Goal: Task Accomplishment & Management: Complete application form

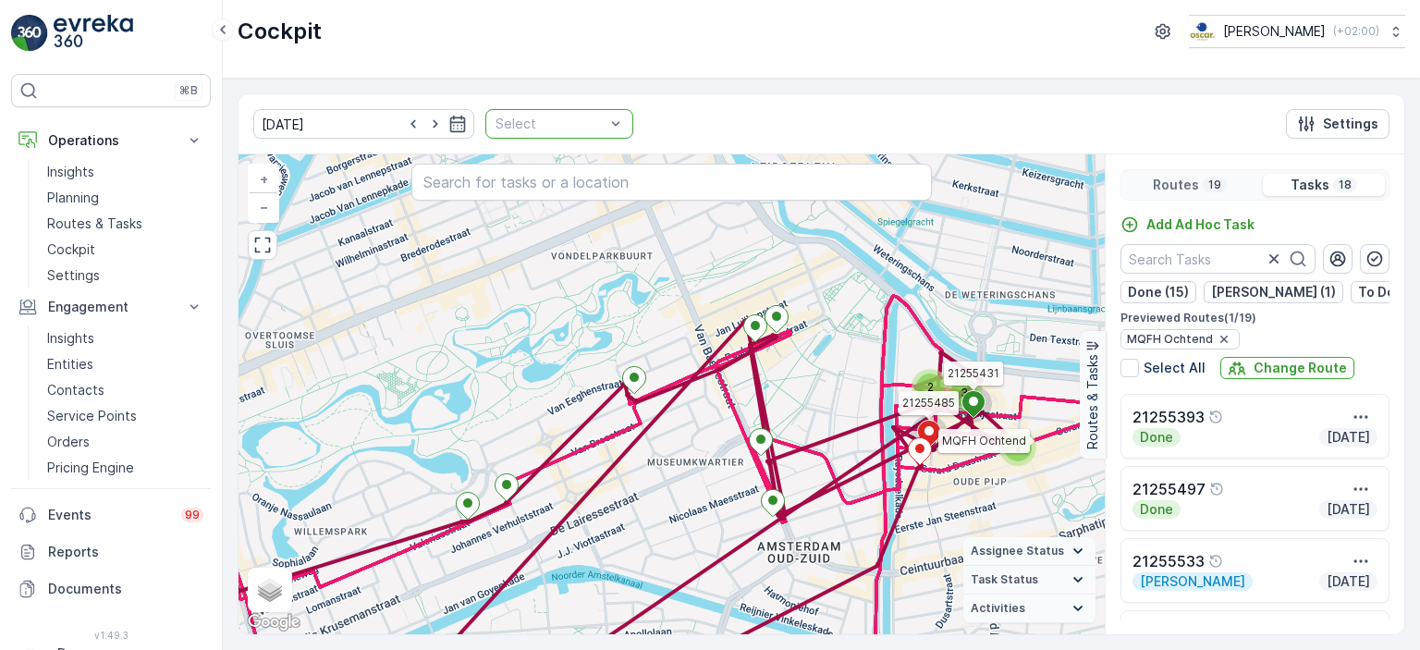
click at [104, 29] on img at bounding box center [93, 33] width 79 height 37
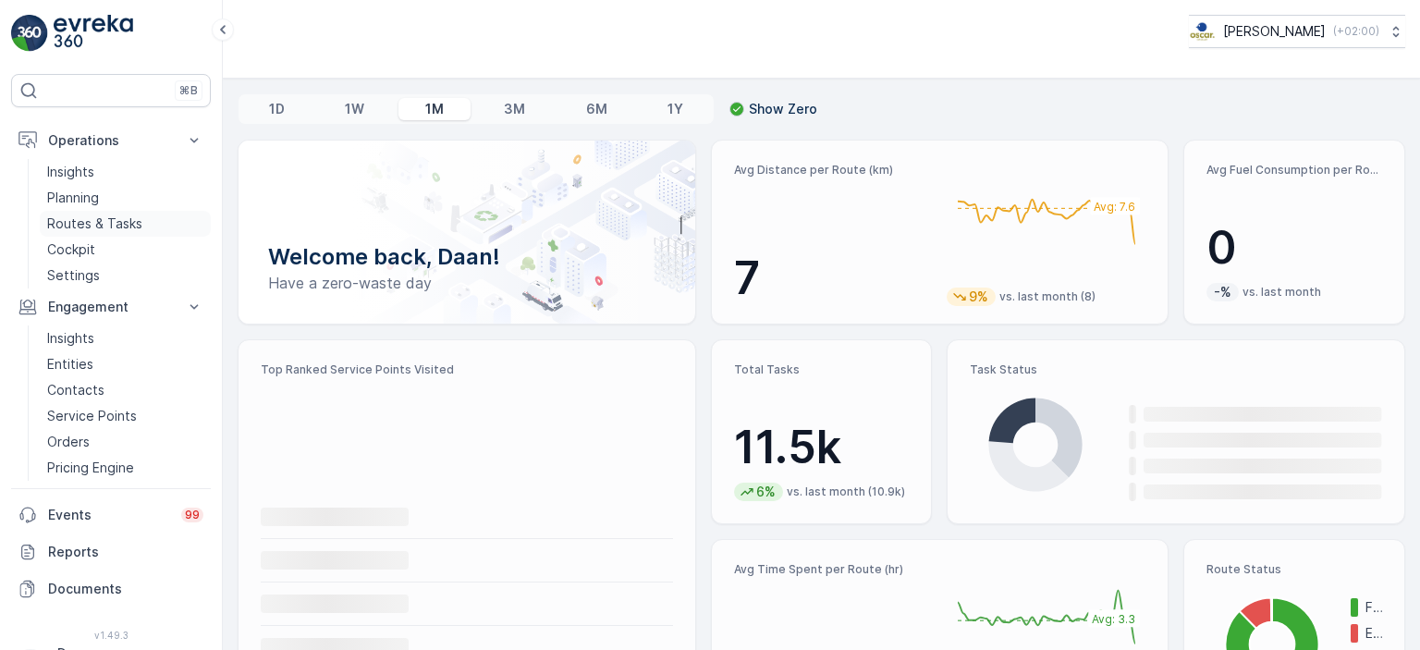
click at [98, 219] on p "Routes & Tasks" at bounding box center [94, 223] width 95 height 18
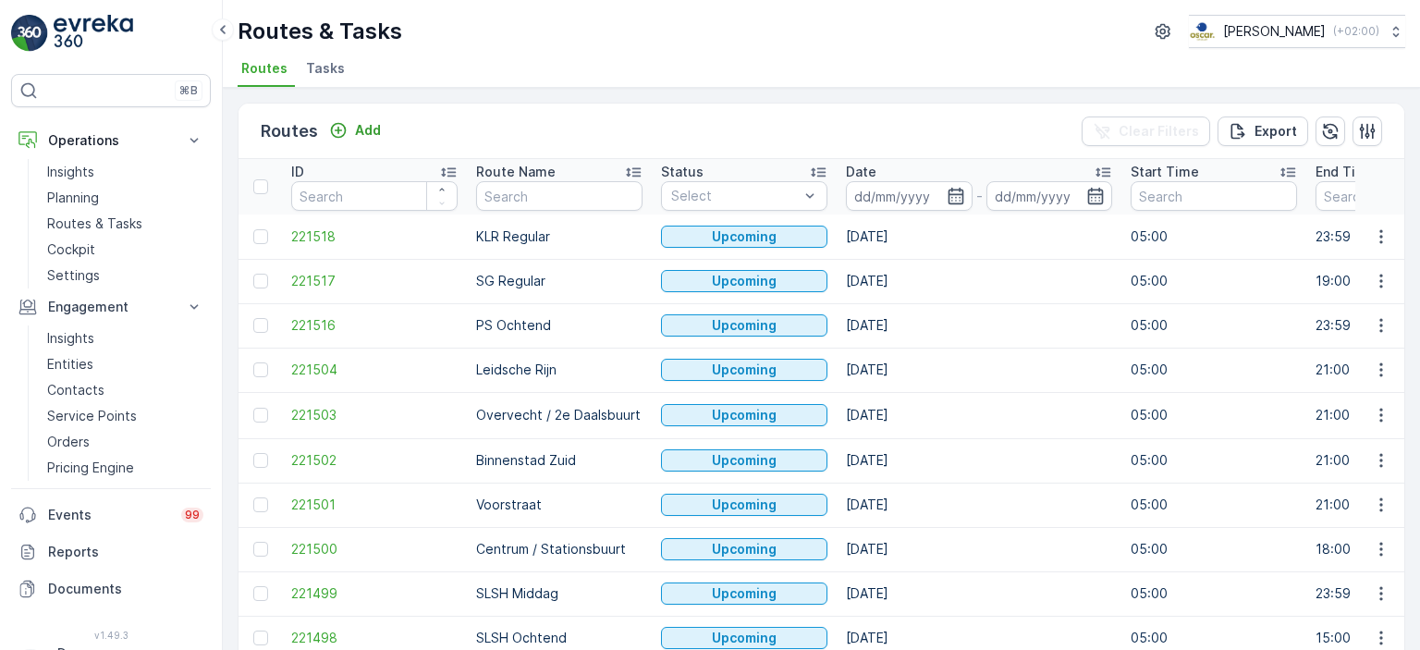
click at [318, 59] on span "Tasks" at bounding box center [325, 68] width 39 height 18
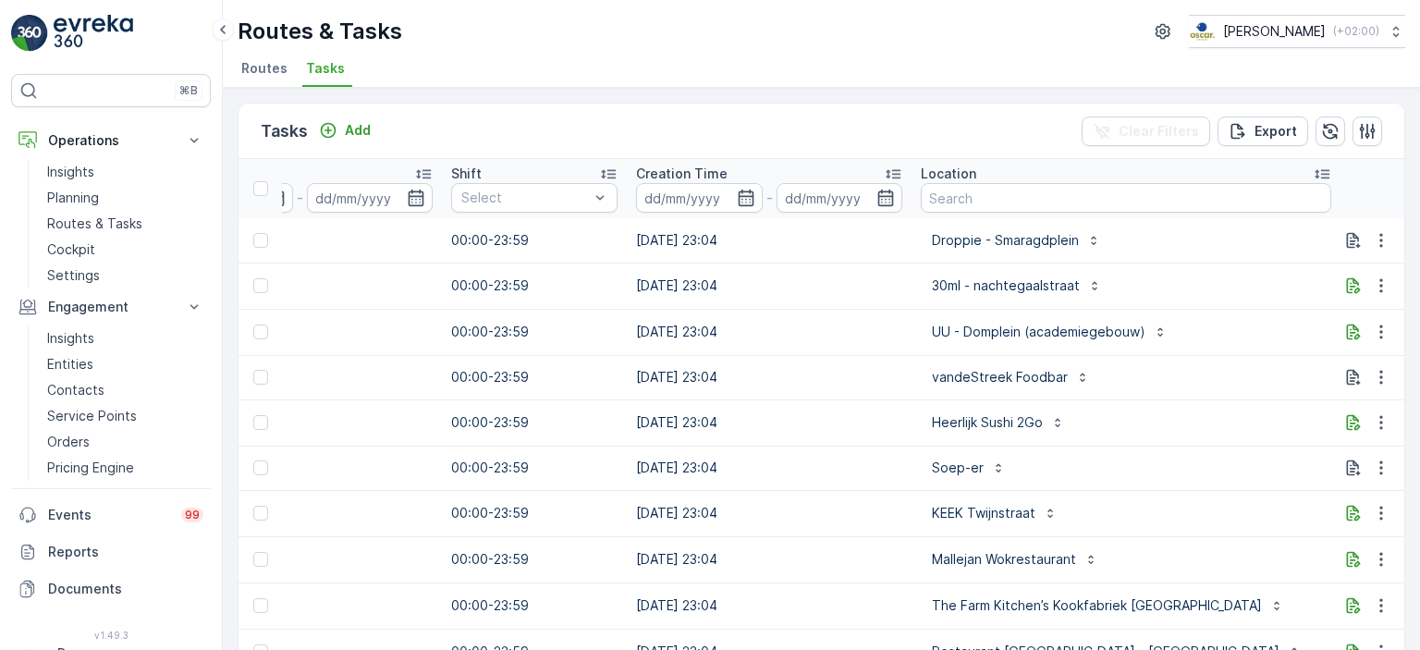
scroll to position [0, 1183]
click at [1008, 186] on input "text" at bounding box center [1125, 198] width 410 height 30
type input "[PERSON_NAME]"
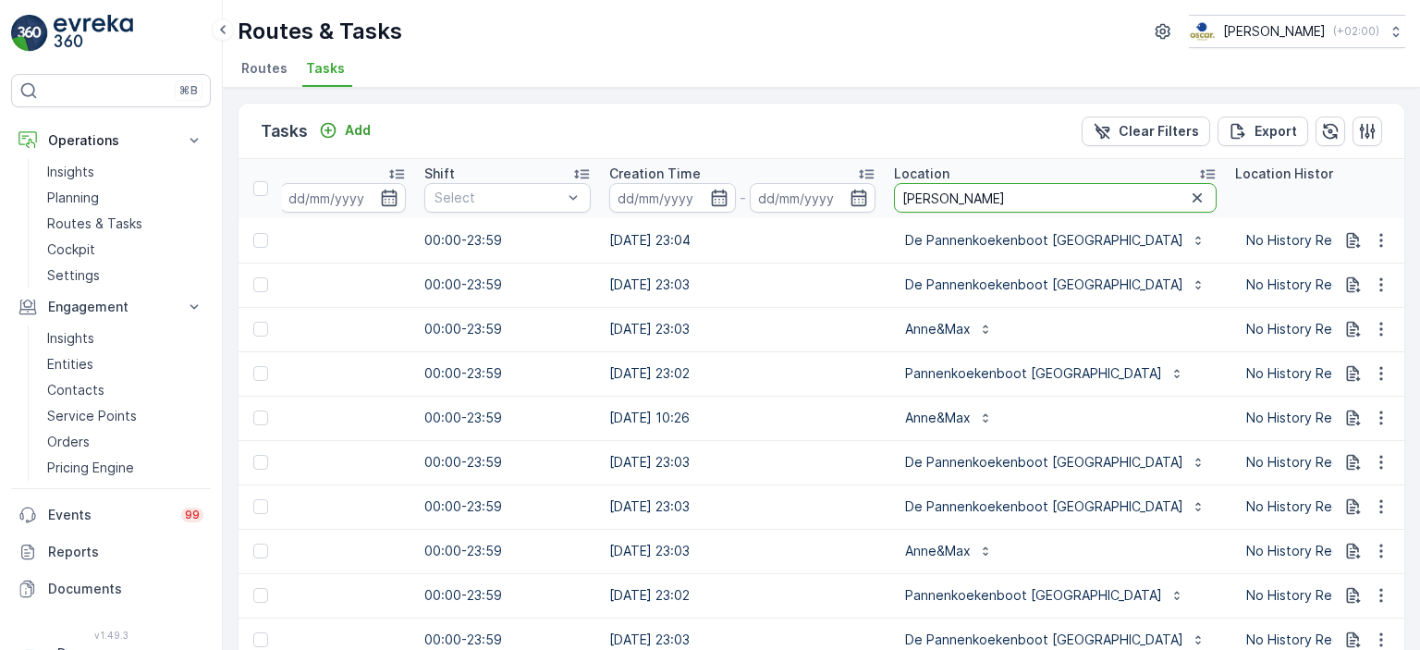
click at [950, 201] on input "[PERSON_NAME]" at bounding box center [1055, 198] width 323 height 30
type input "anne&"
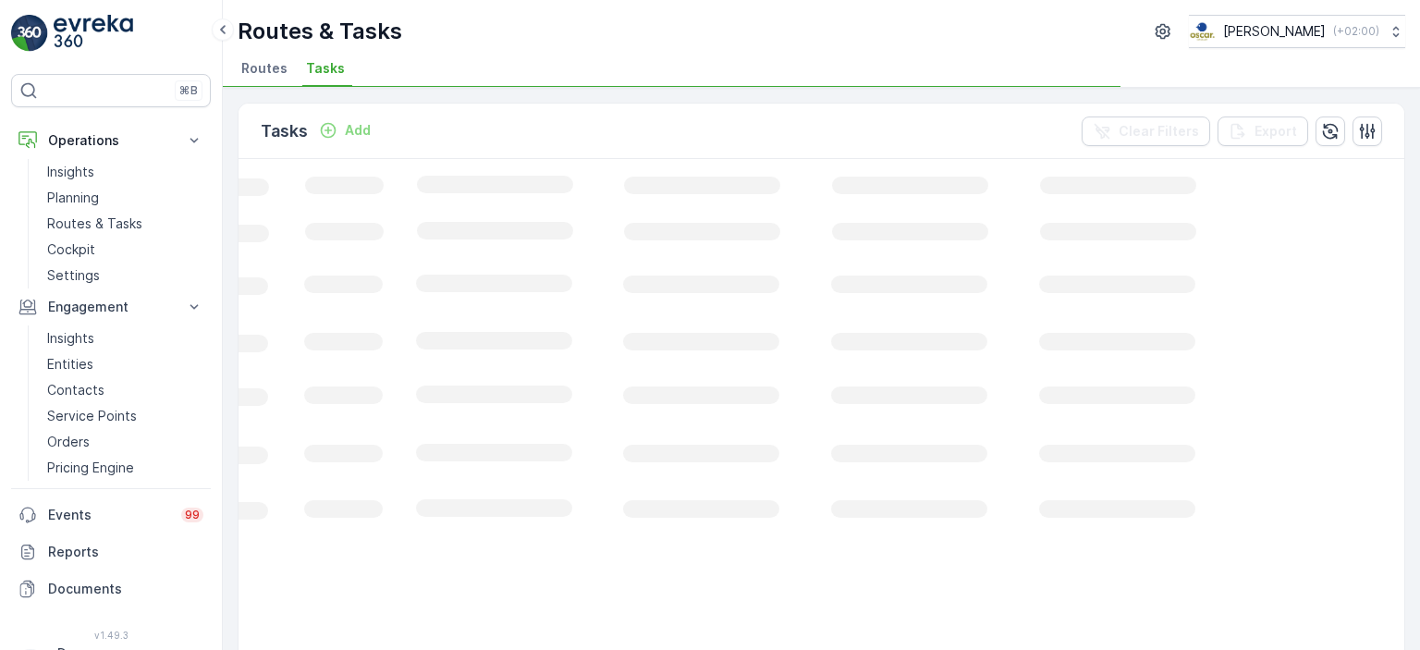
scroll to position [0, 613]
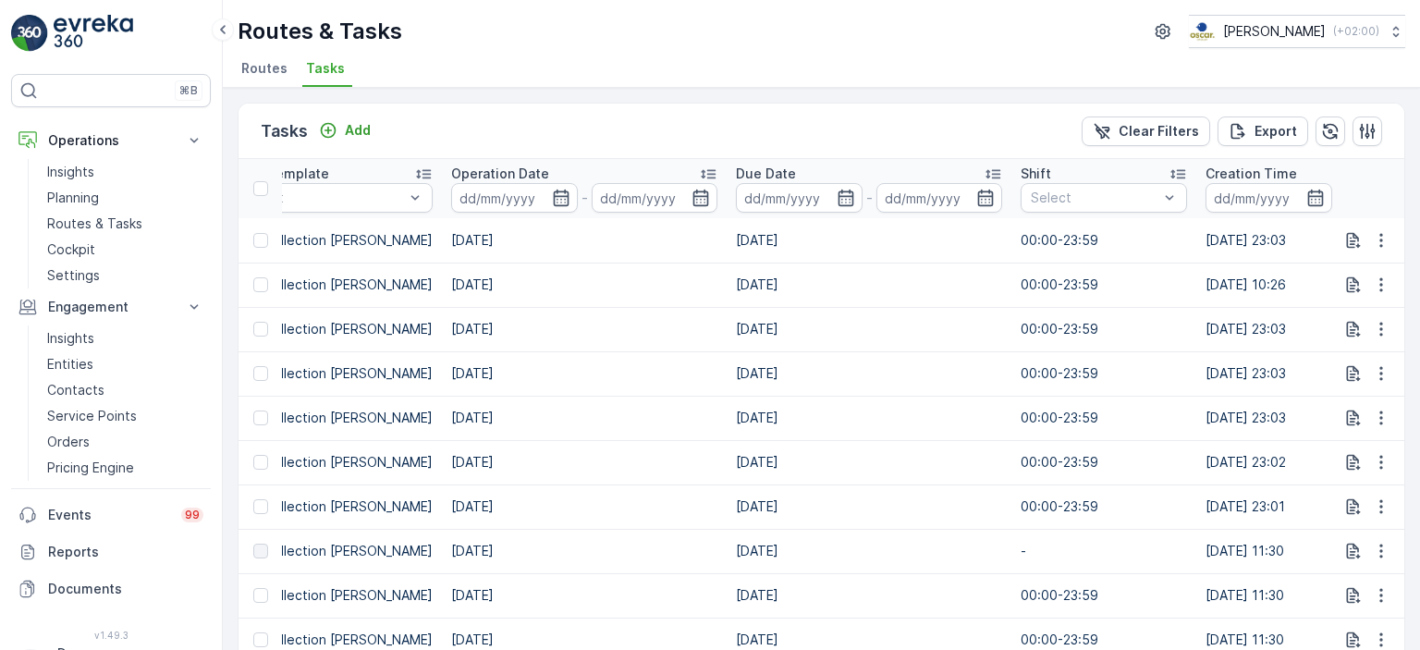
click at [950, 201] on input at bounding box center [939, 198] width 127 height 30
click at [691, 467] on td "[DATE]" at bounding box center [584, 462] width 285 height 44
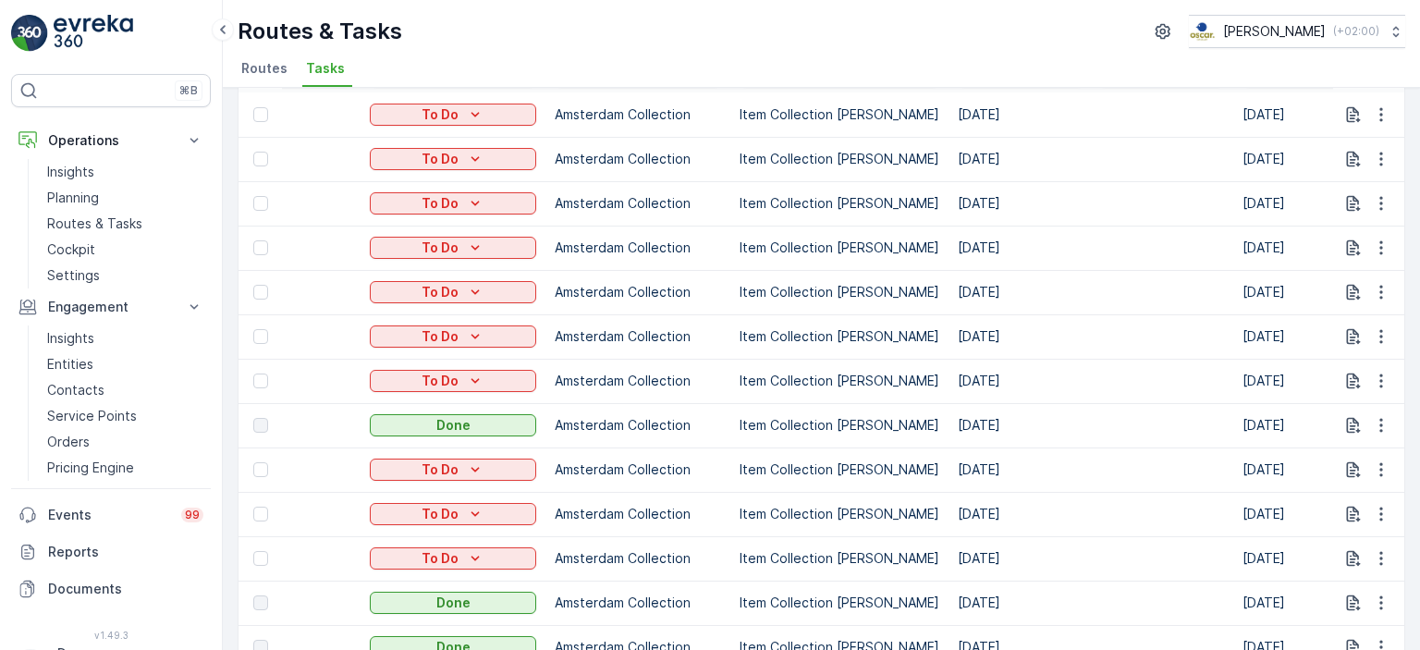
scroll to position [0, 0]
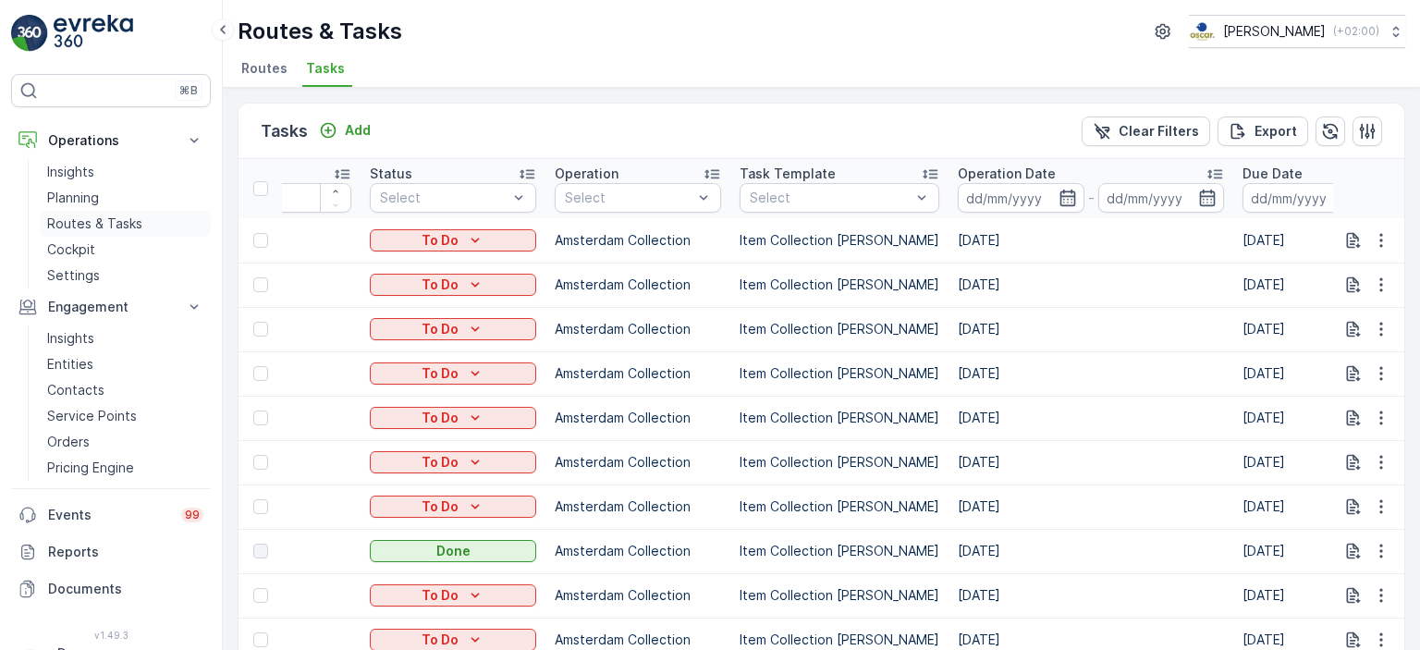
click at [104, 225] on p "Routes & Tasks" at bounding box center [94, 223] width 95 height 18
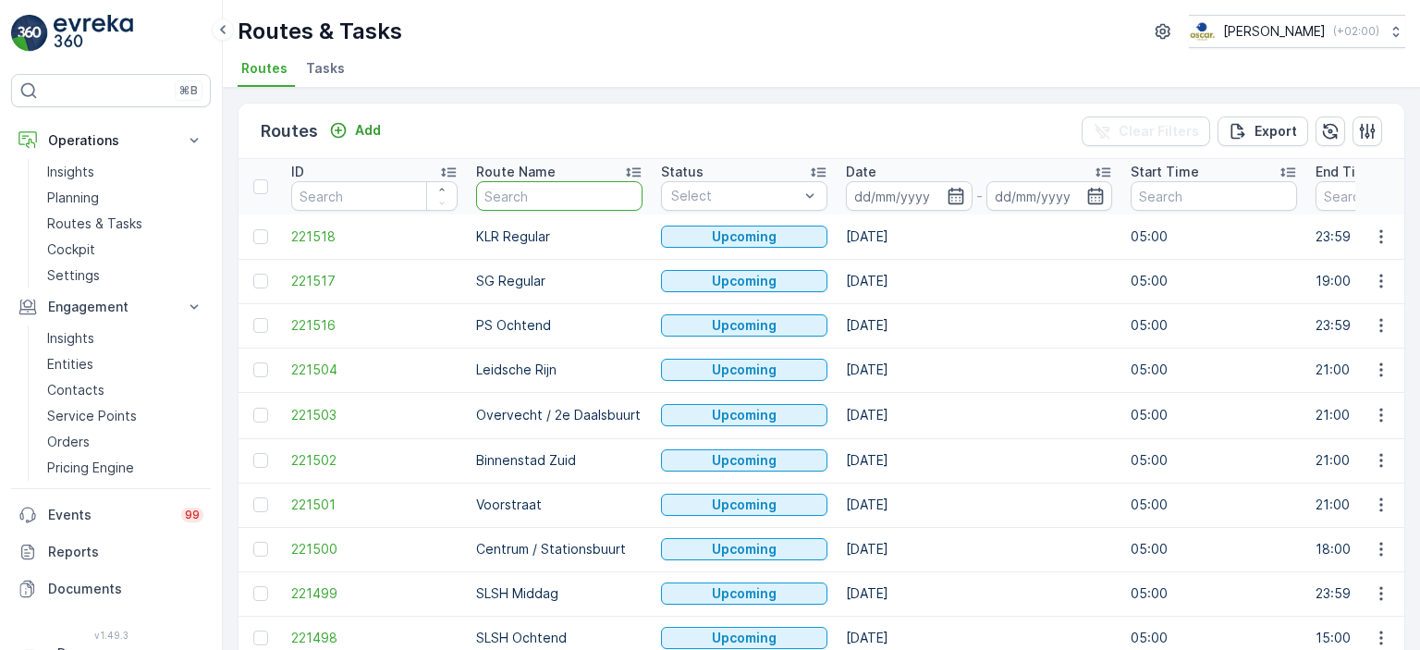
click at [590, 191] on input "text" at bounding box center [559, 196] width 166 height 30
type input "SL"
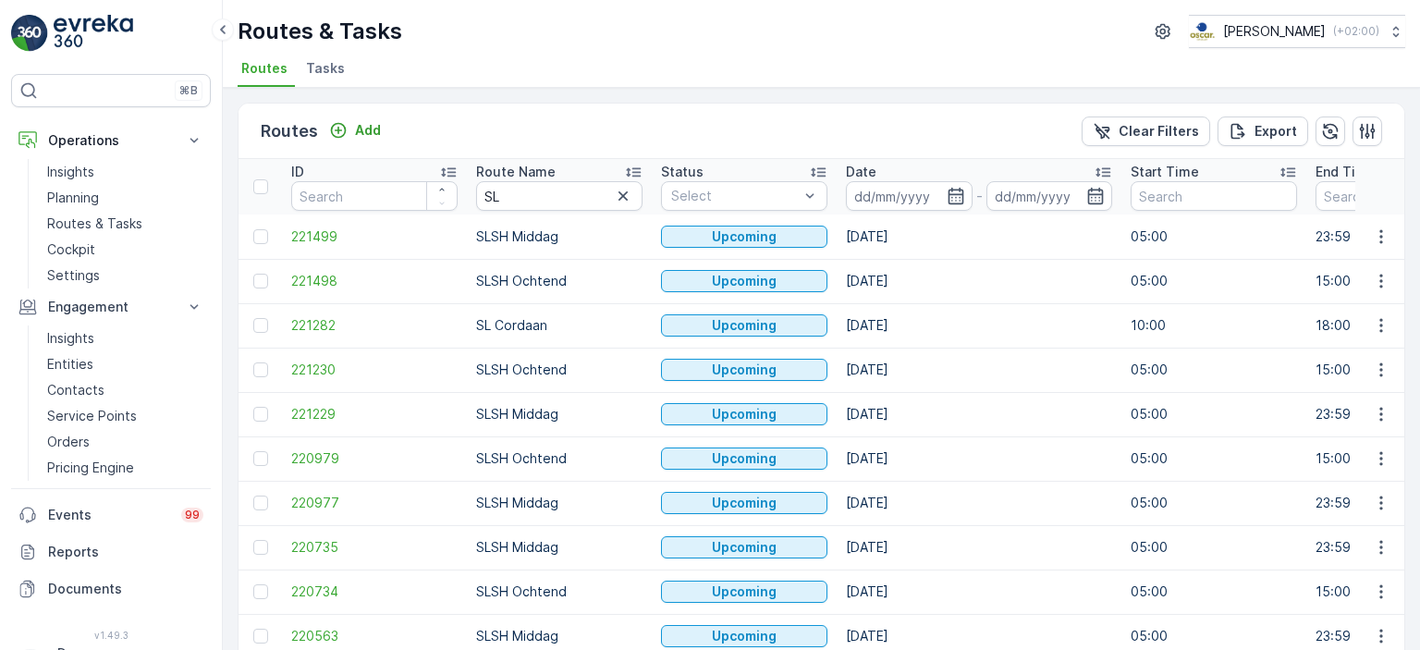
scroll to position [84, 0]
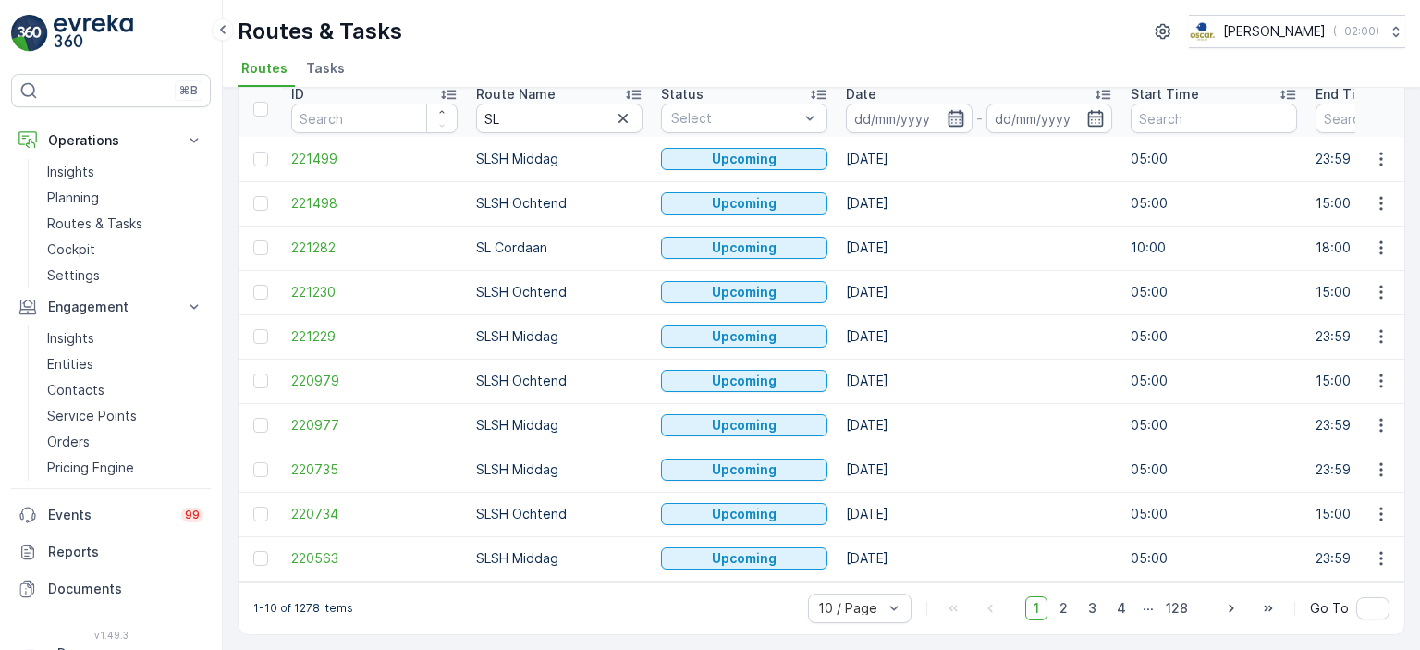
click at [951, 109] on icon "button" at bounding box center [955, 118] width 18 height 18
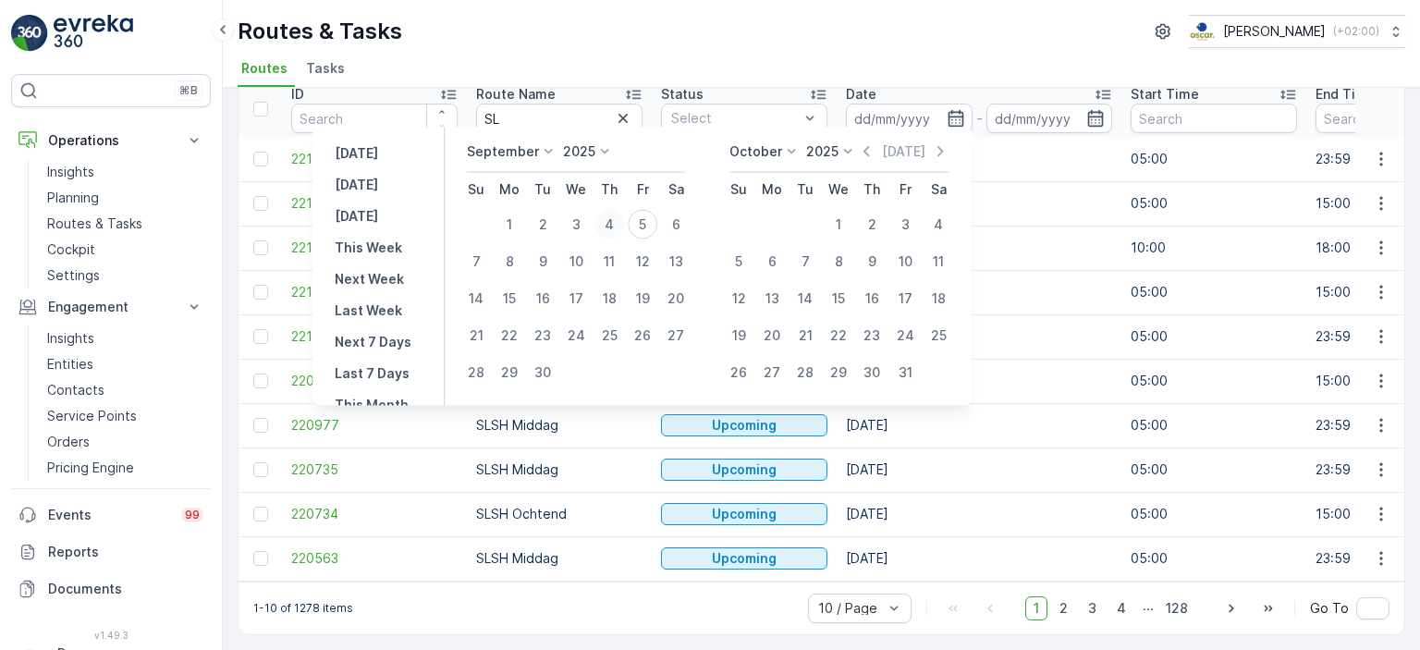
click at [608, 228] on div "4" at bounding box center [609, 225] width 30 height 30
type input "[DATE]"
click at [616, 228] on div "4" at bounding box center [609, 225] width 30 height 30
type input "[DATE]"
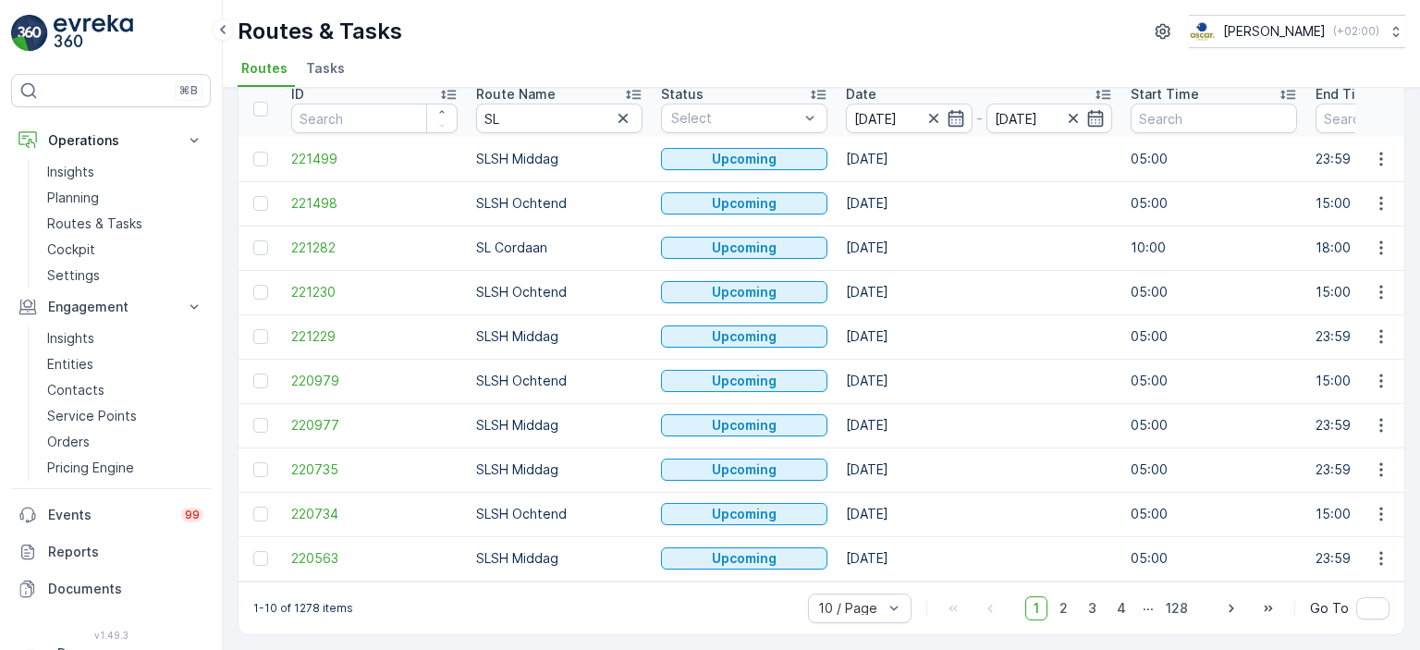
click at [833, 58] on ul "Routes Tasks" at bounding box center [814, 70] width 1153 height 31
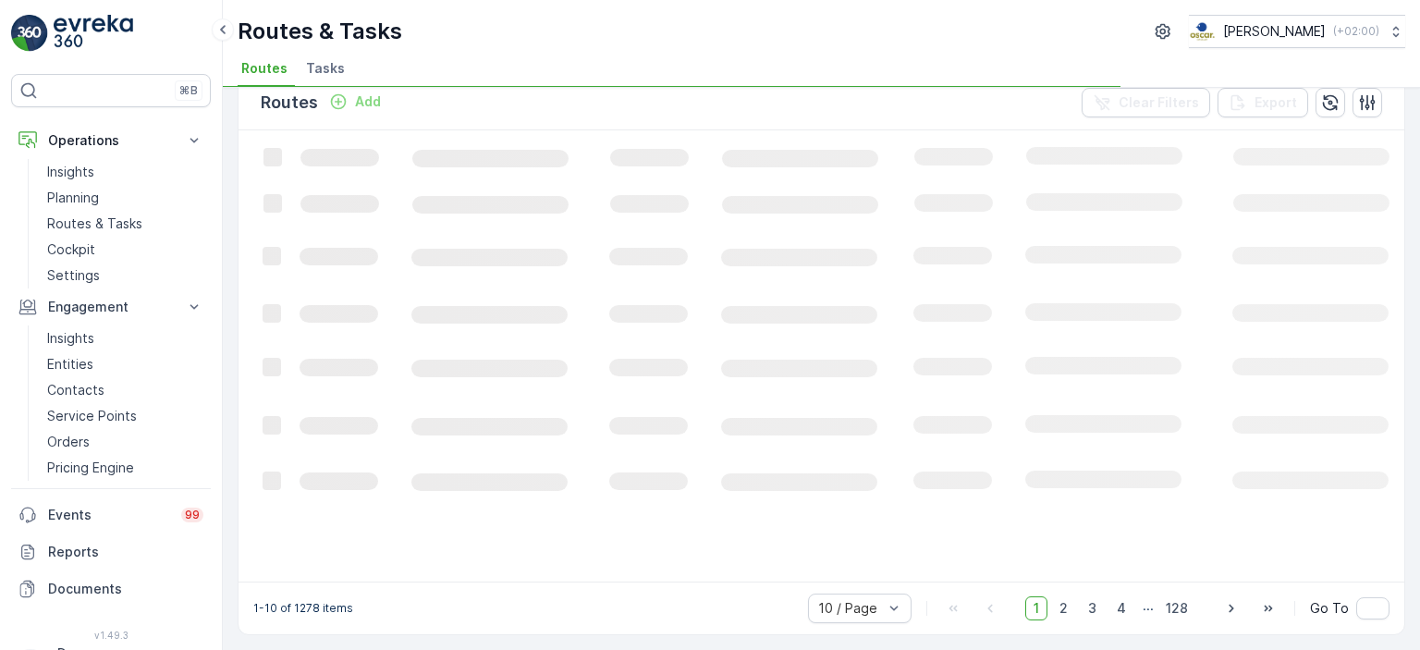
scroll to position [27, 0]
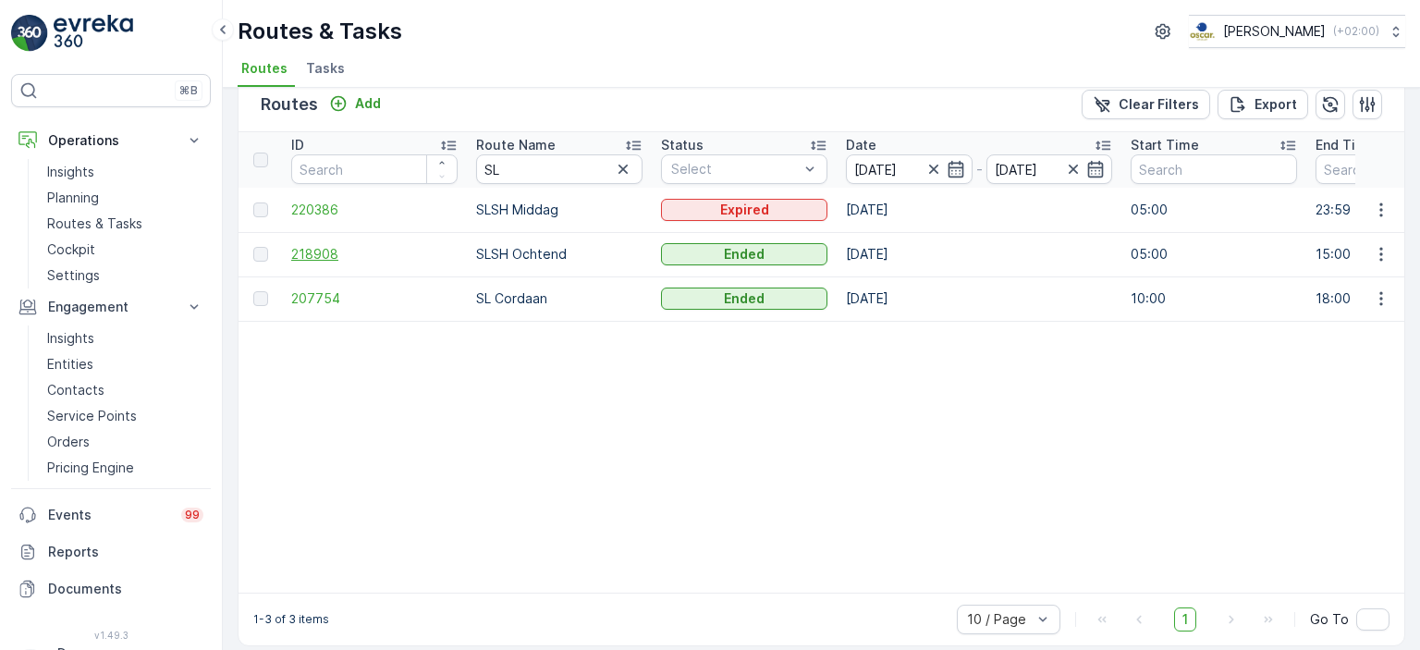
click at [321, 247] on span "218908" at bounding box center [374, 254] width 166 height 18
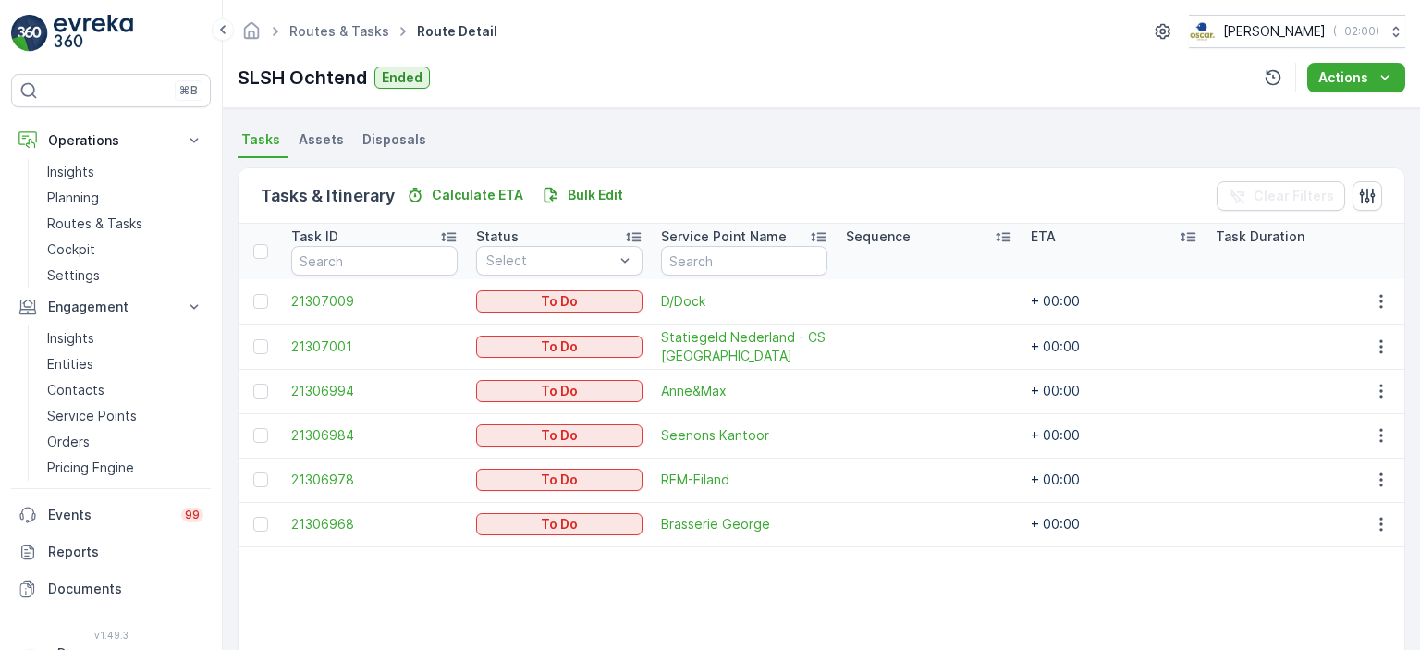
scroll to position [524, 0]
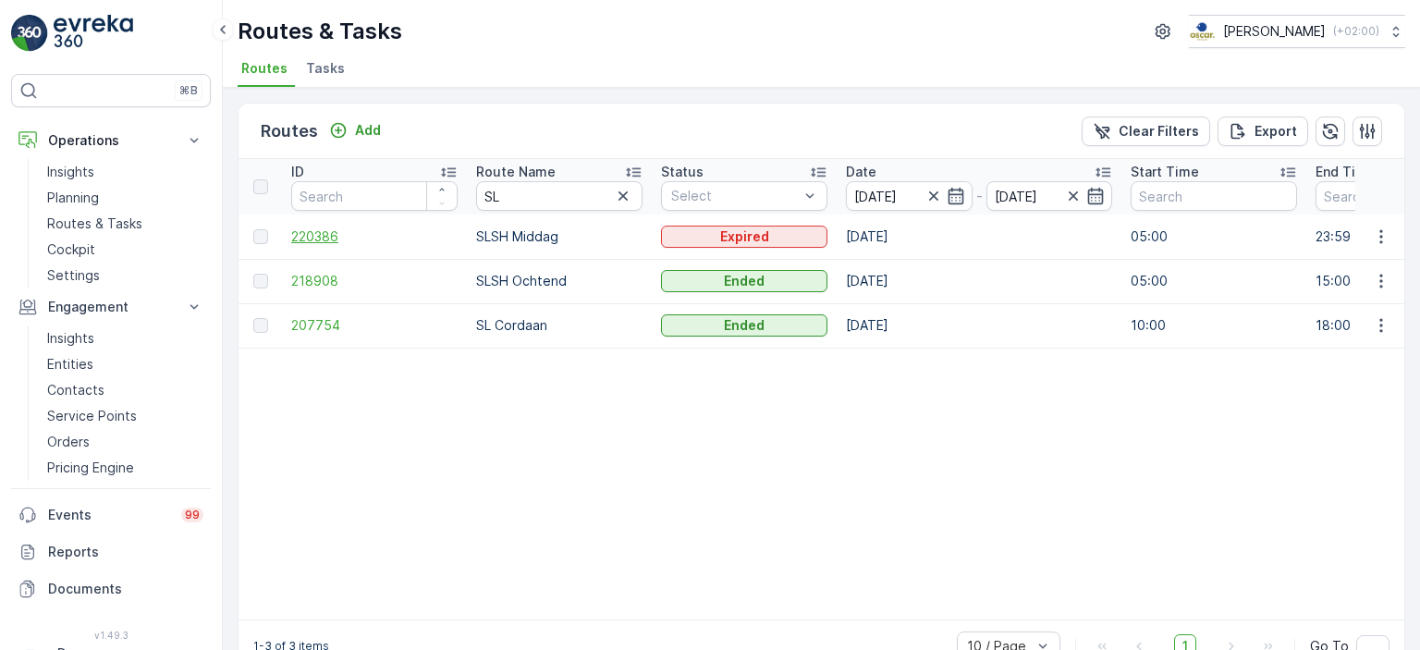
click at [323, 235] on span "220386" at bounding box center [374, 236] width 166 height 18
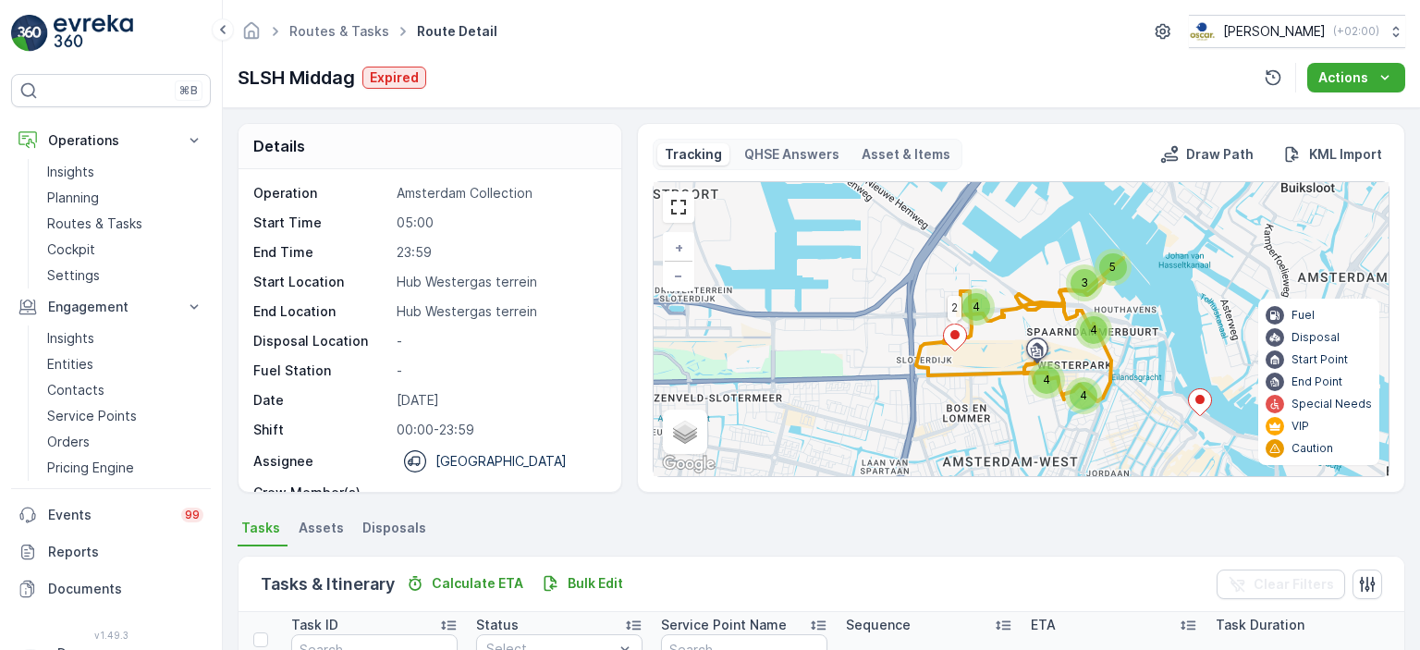
click at [92, 28] on img at bounding box center [93, 33] width 79 height 37
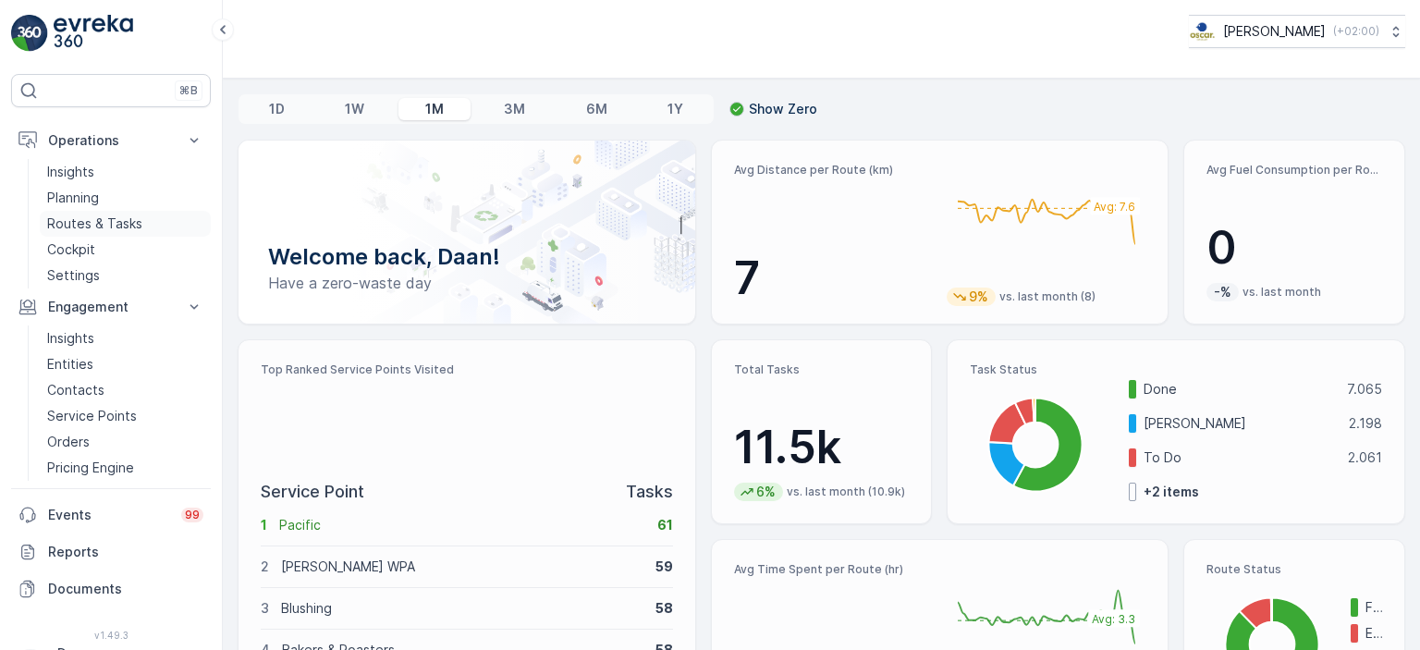
click at [101, 217] on p "Routes & Tasks" at bounding box center [94, 223] width 95 height 18
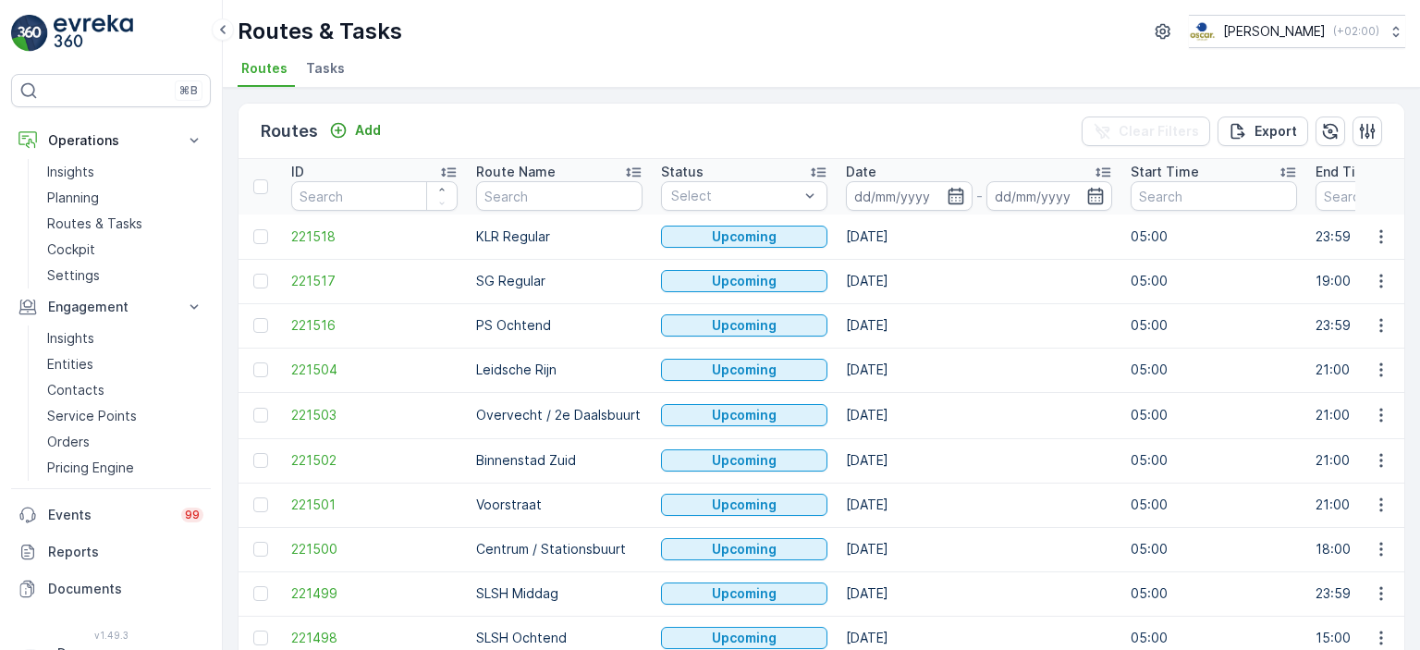
click at [325, 83] on li "Tasks" at bounding box center [327, 70] width 50 height 31
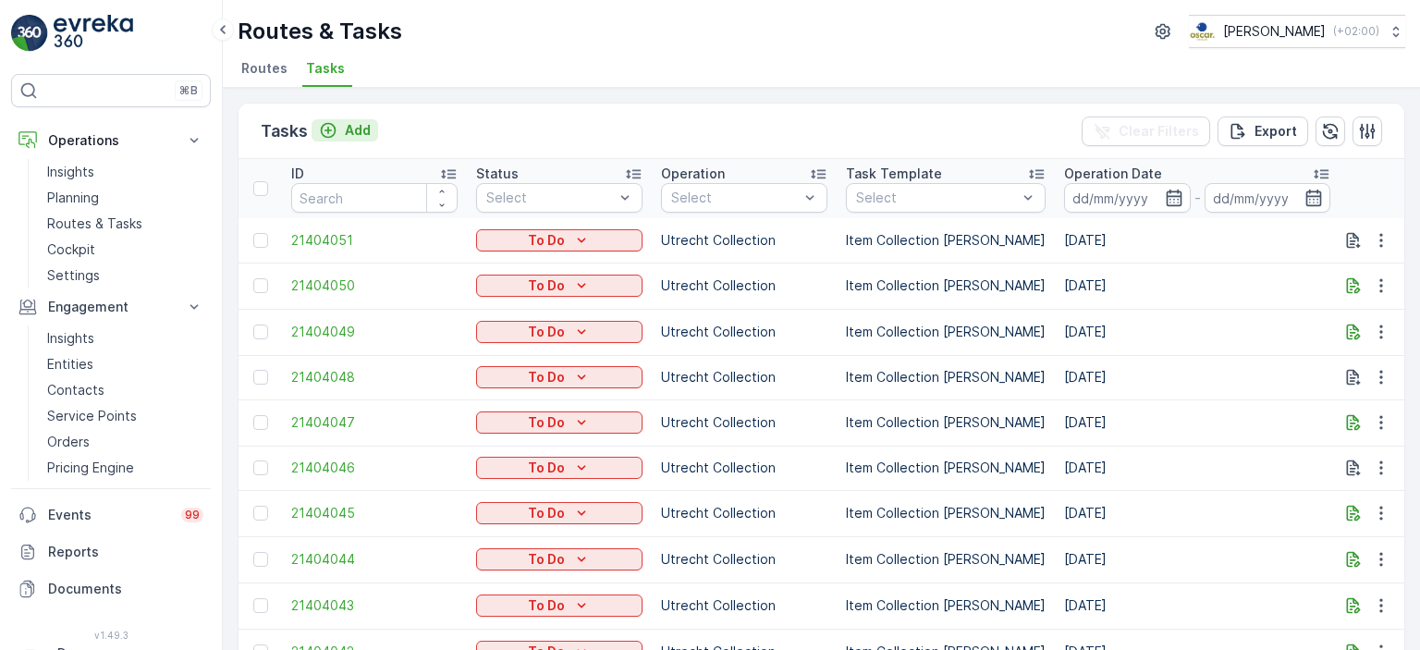
click at [346, 132] on p "Add" at bounding box center [358, 130] width 26 height 18
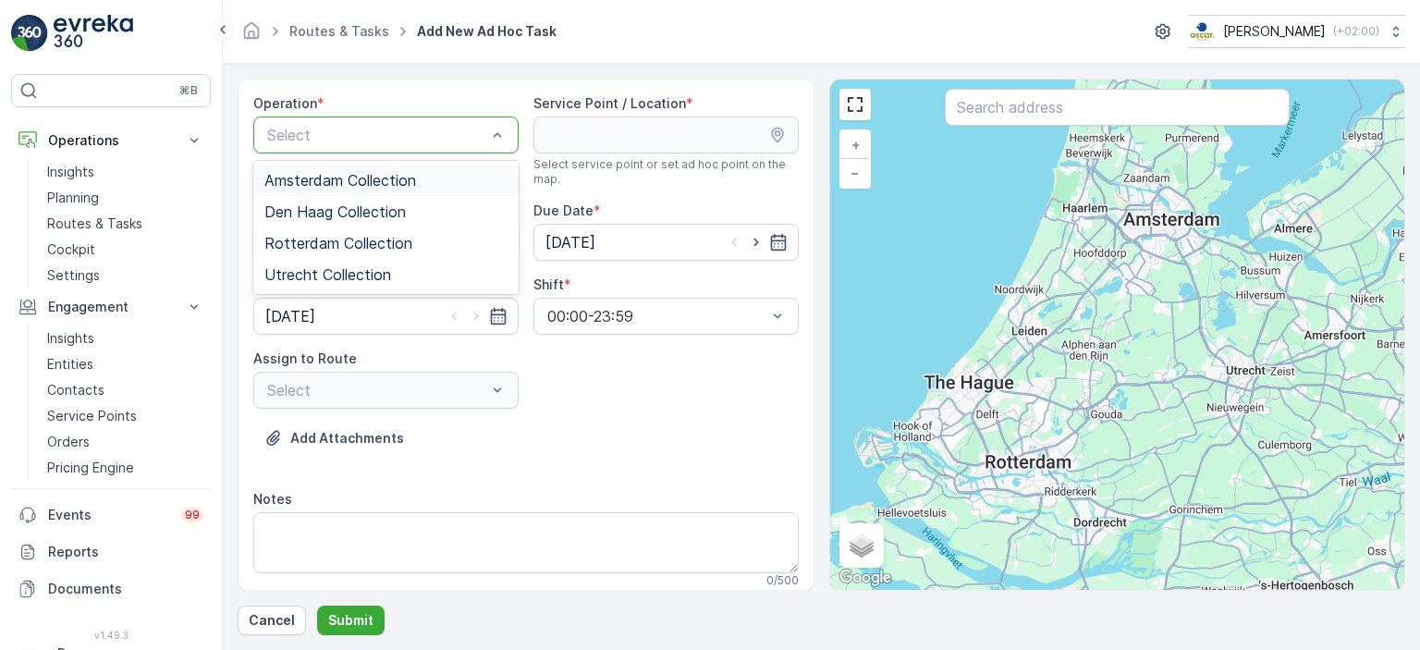
click at [421, 183] on div "Amsterdam Collection" at bounding box center [385, 180] width 243 height 17
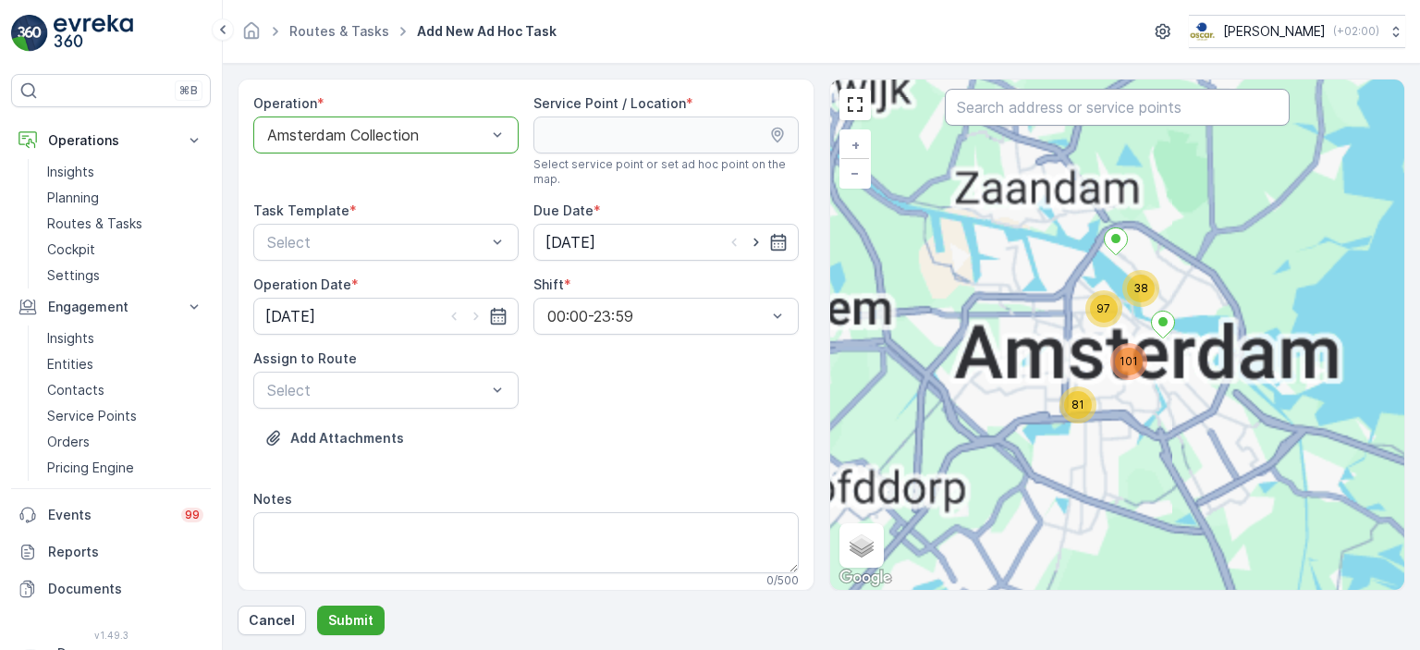
click at [1026, 112] on input "text" at bounding box center [1117, 107] width 345 height 37
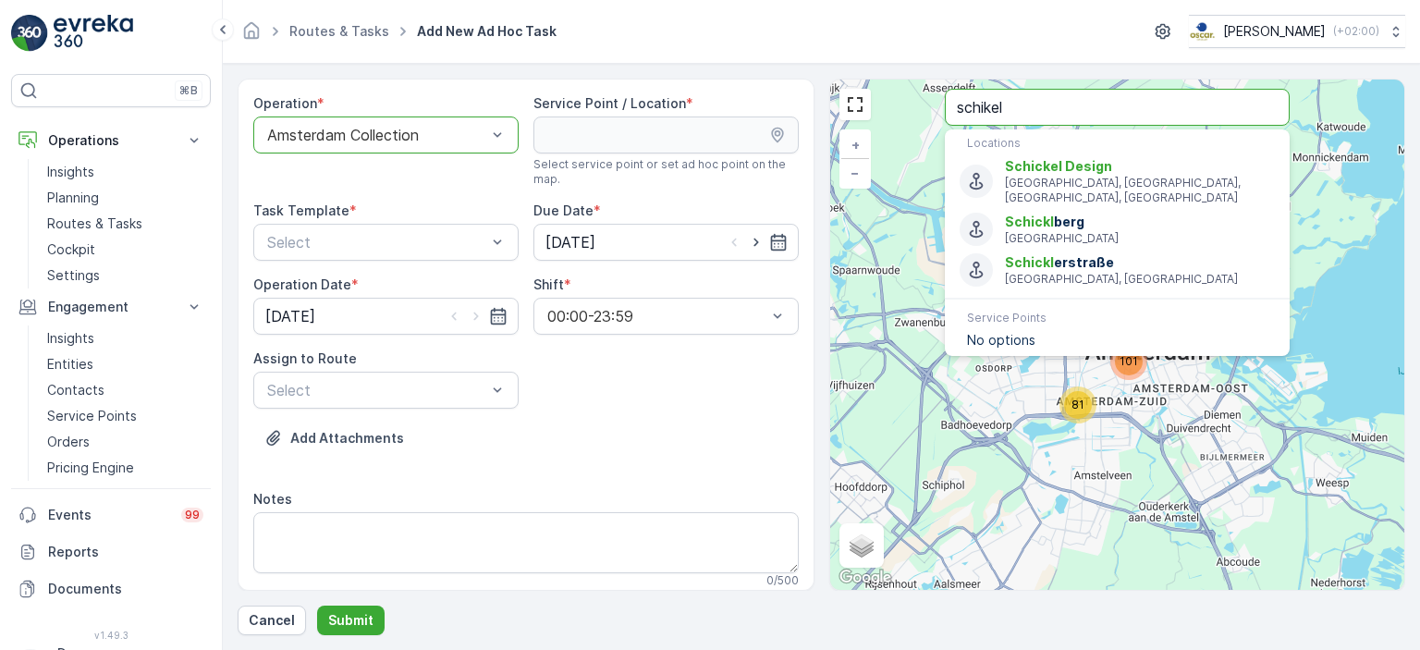
click at [1026, 112] on input "schikel" at bounding box center [1117, 107] width 345 height 37
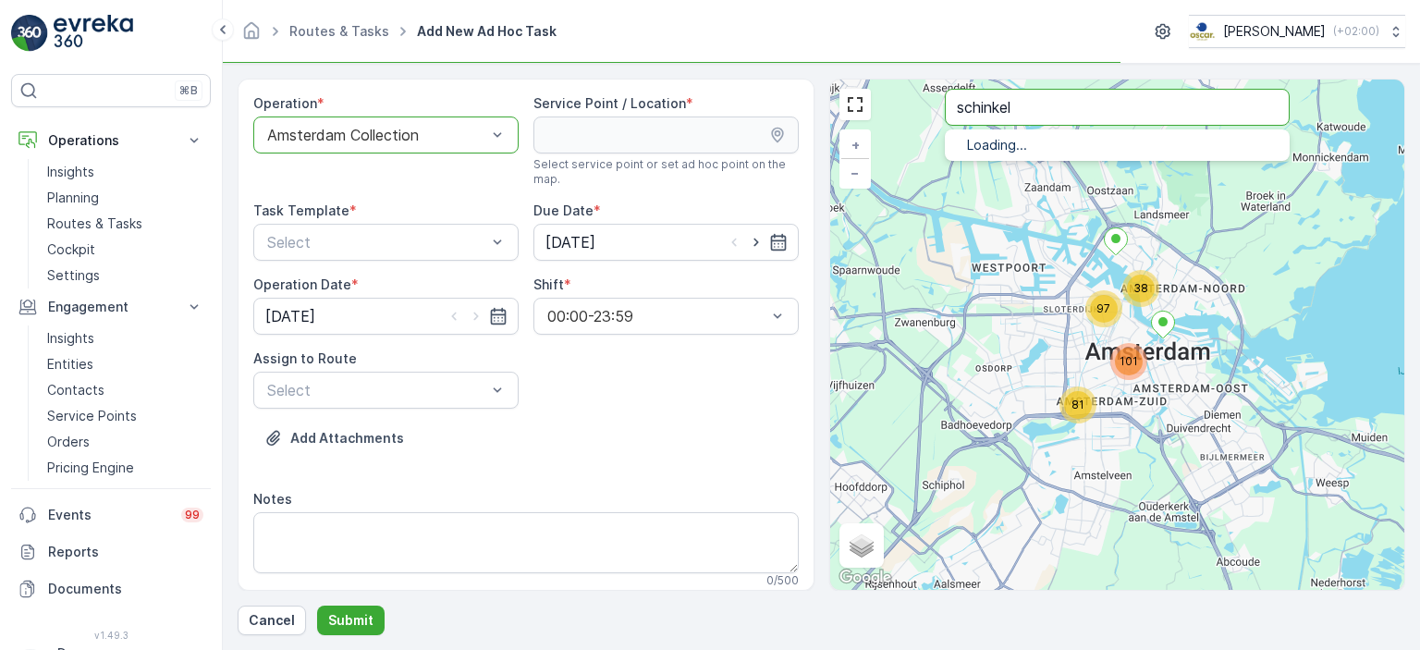
type input "schinkel"
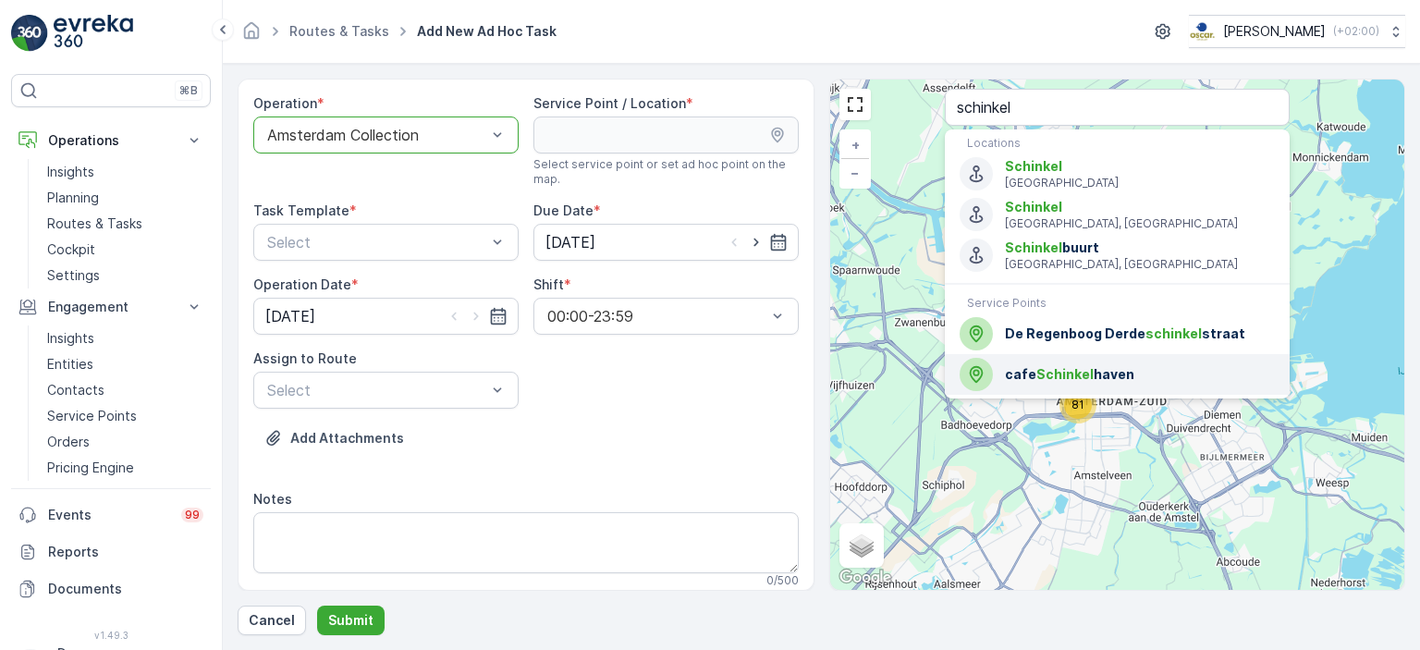
click at [1073, 375] on span "Schinkel" at bounding box center [1064, 374] width 57 height 16
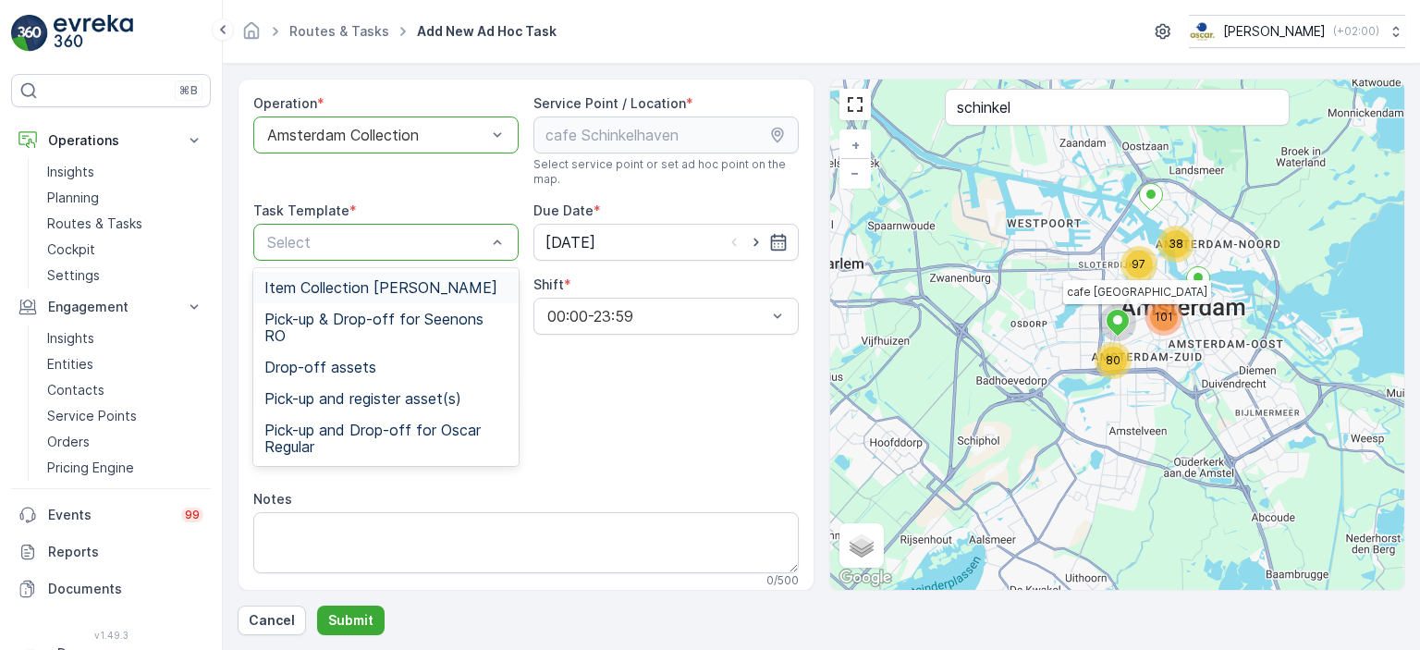
click at [446, 299] on div "Item Collection [PERSON_NAME]" at bounding box center [385, 287] width 265 height 31
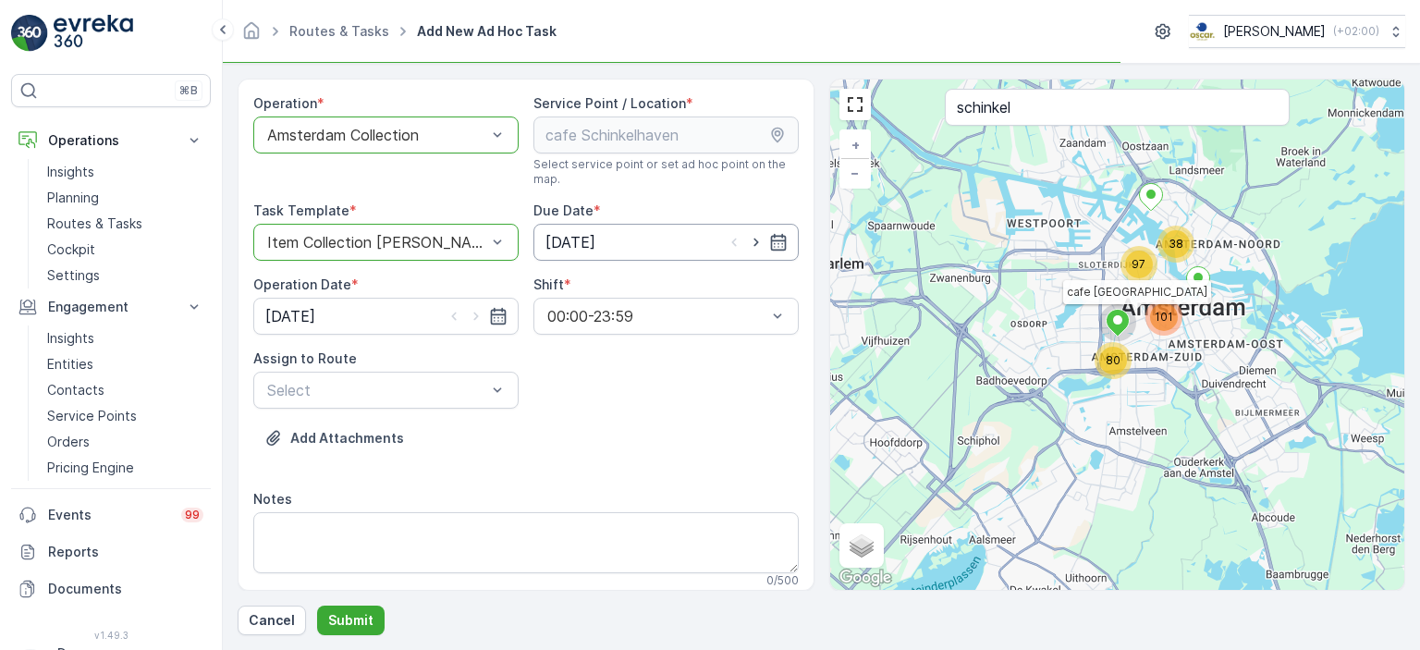
click at [784, 242] on input "[DATE]" at bounding box center [665, 242] width 265 height 37
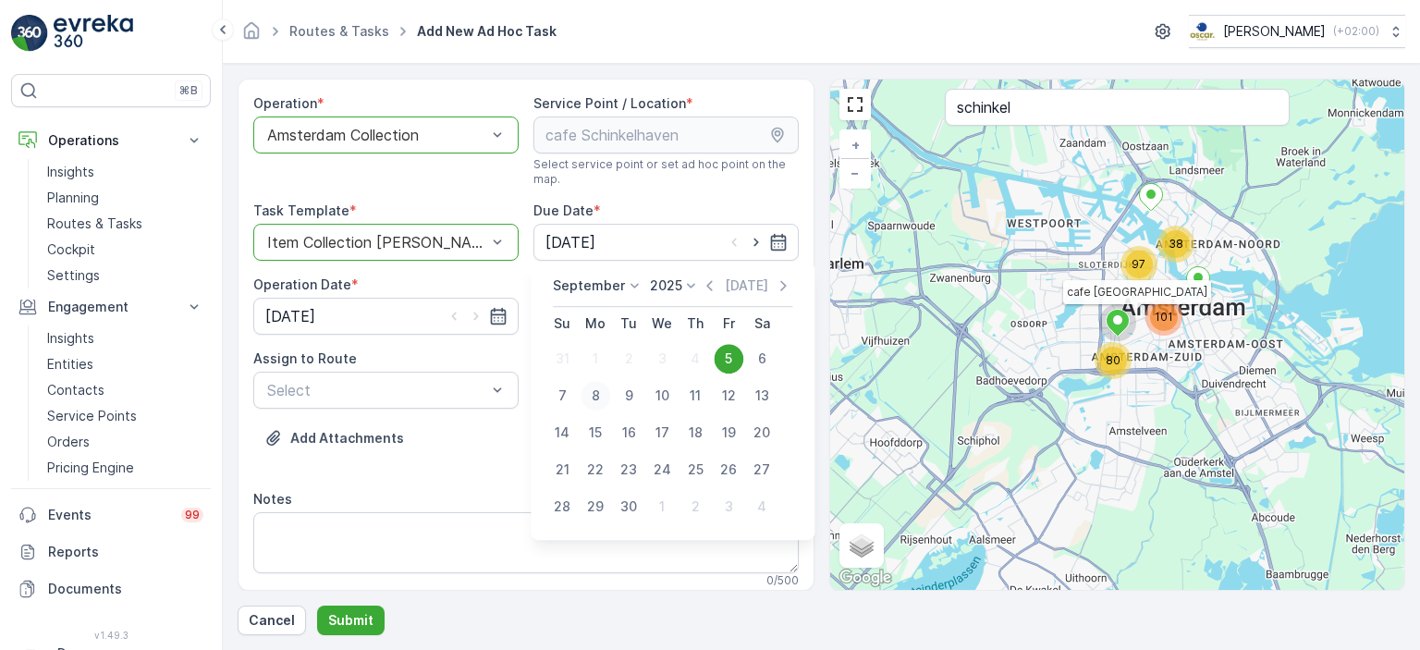
click at [593, 399] on div "8" at bounding box center [595, 396] width 30 height 30
type input "[DATE]"
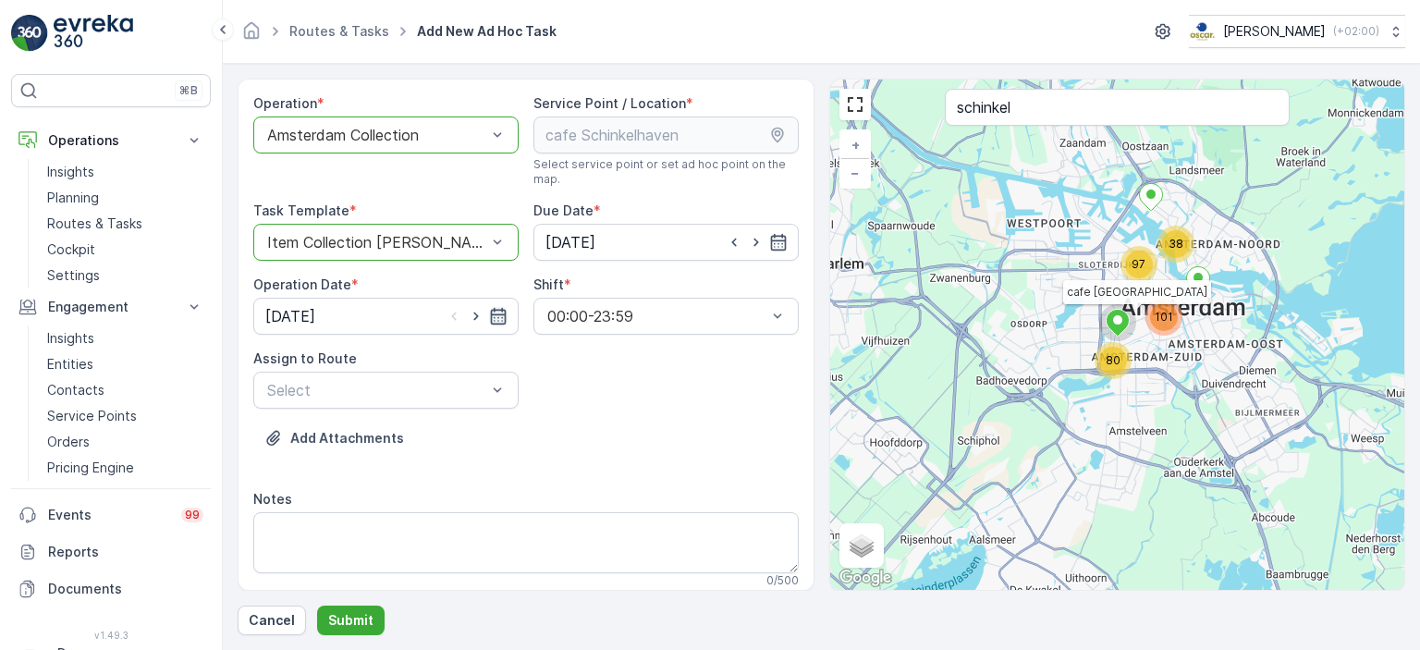
click at [498, 323] on icon "button" at bounding box center [498, 316] width 16 height 17
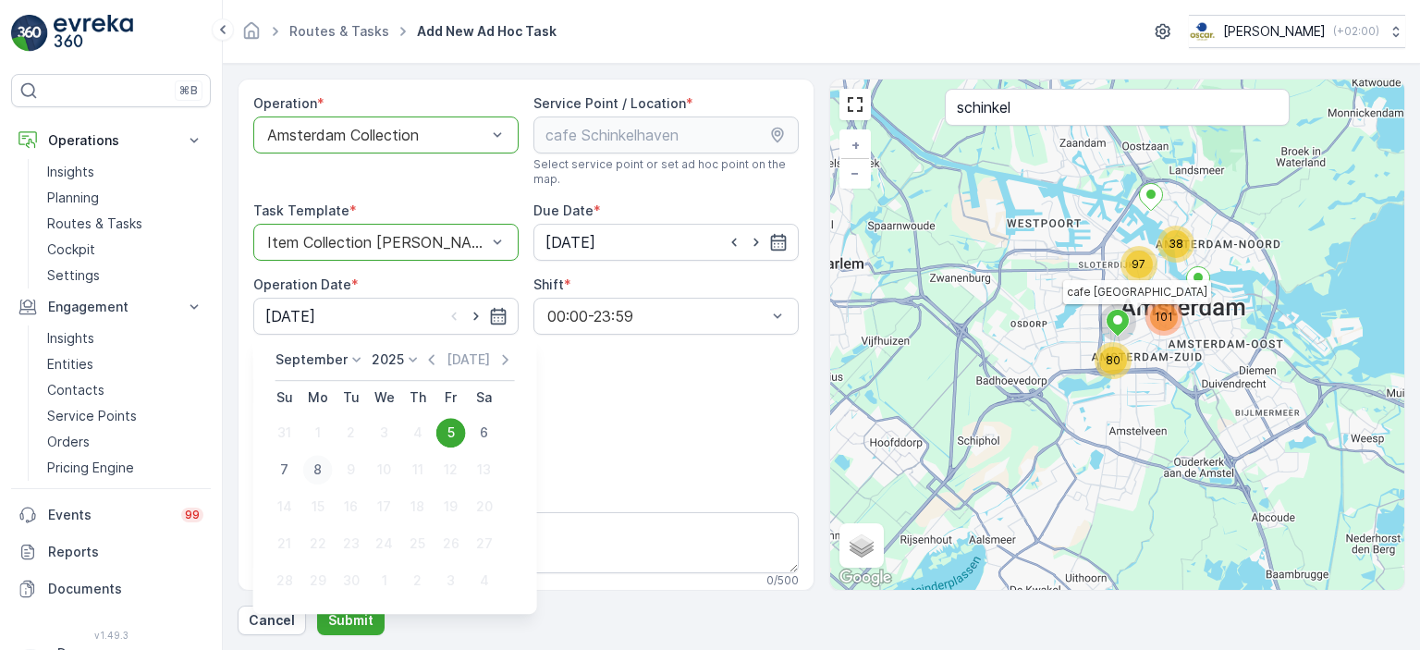
click at [329, 465] on div "8" at bounding box center [318, 470] width 30 height 30
type input "[DATE]"
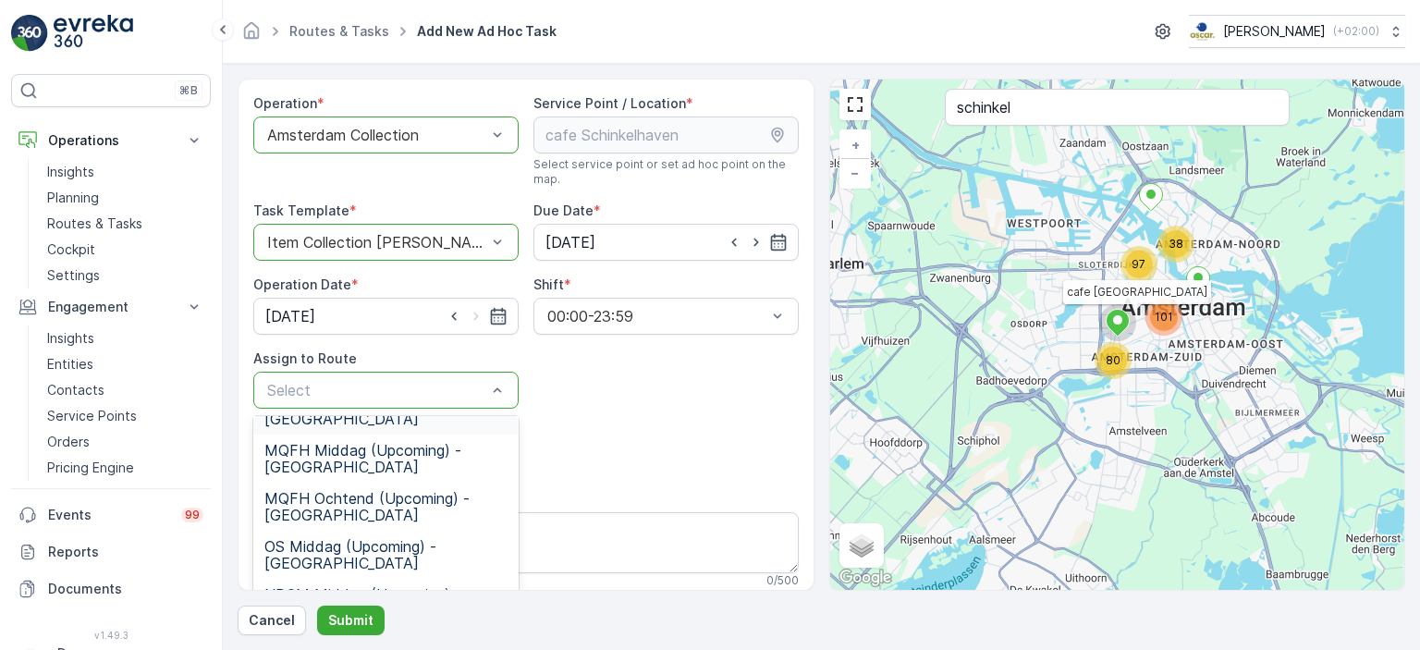
scroll to position [37, 0]
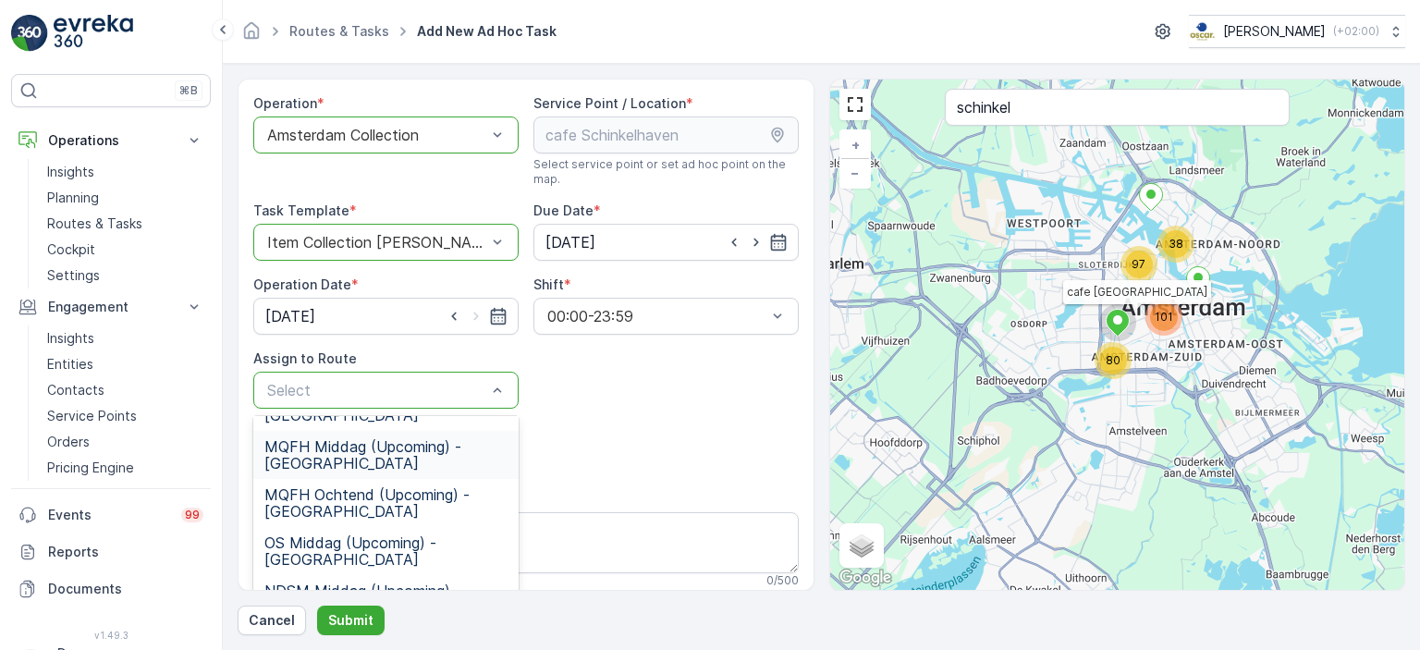
click at [438, 447] on span "MQFH Middag (Upcoming) - [GEOGRAPHIC_DATA]" at bounding box center [385, 454] width 243 height 33
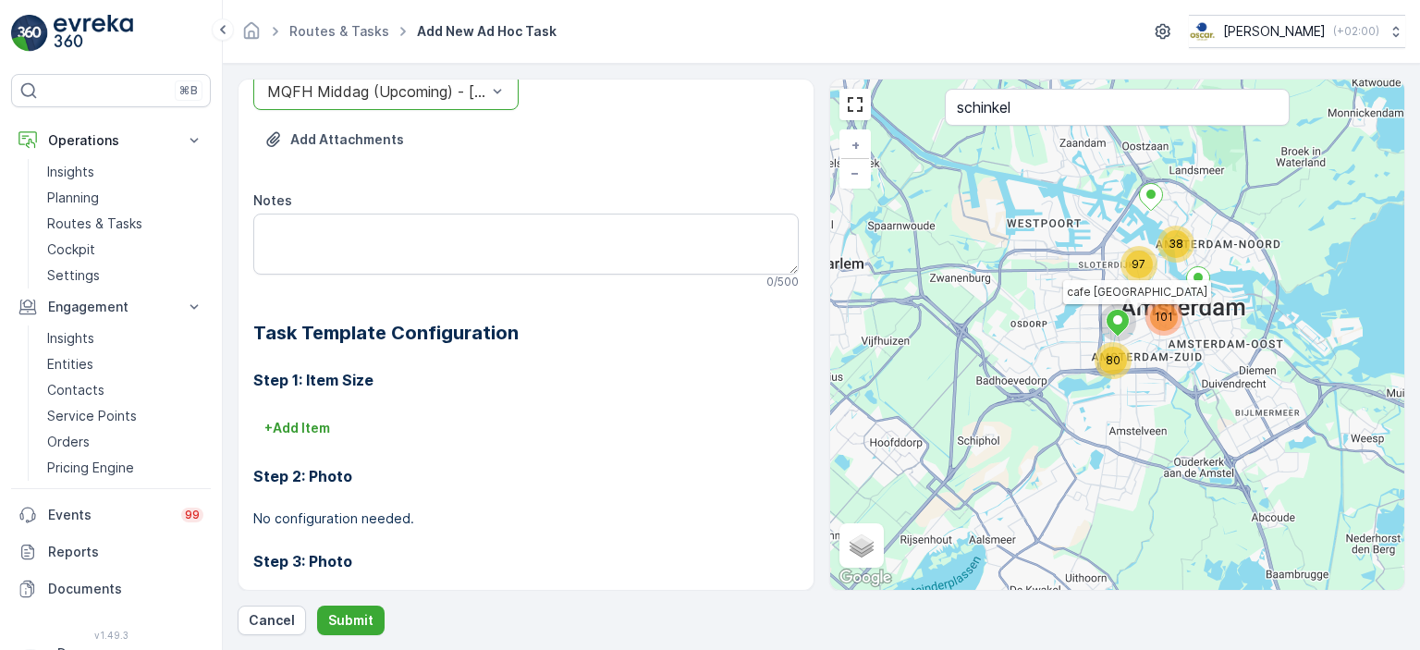
scroll to position [299, 0]
click at [503, 226] on textarea "Notes" at bounding box center [525, 243] width 545 height 61
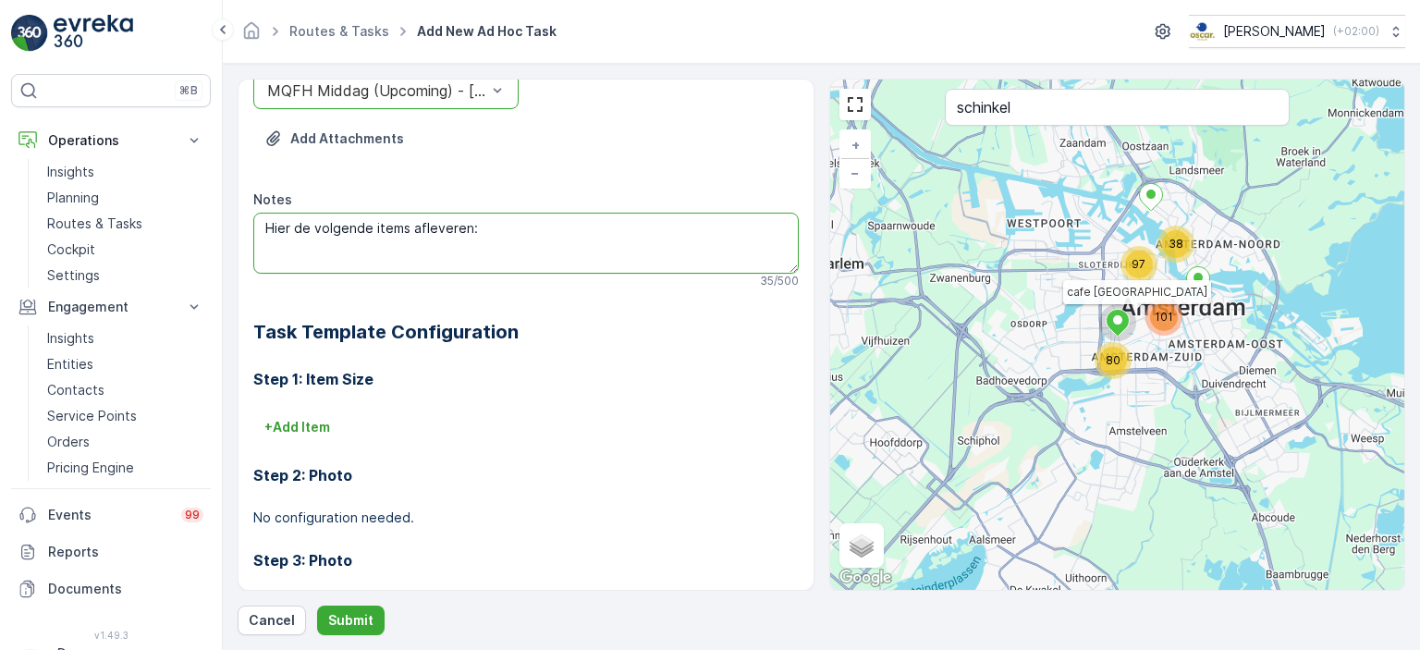
paste textarea "Papier/karton Bundels - Glas Geel krat van 80 liter, incl. grijze deksel 2x Pla…"
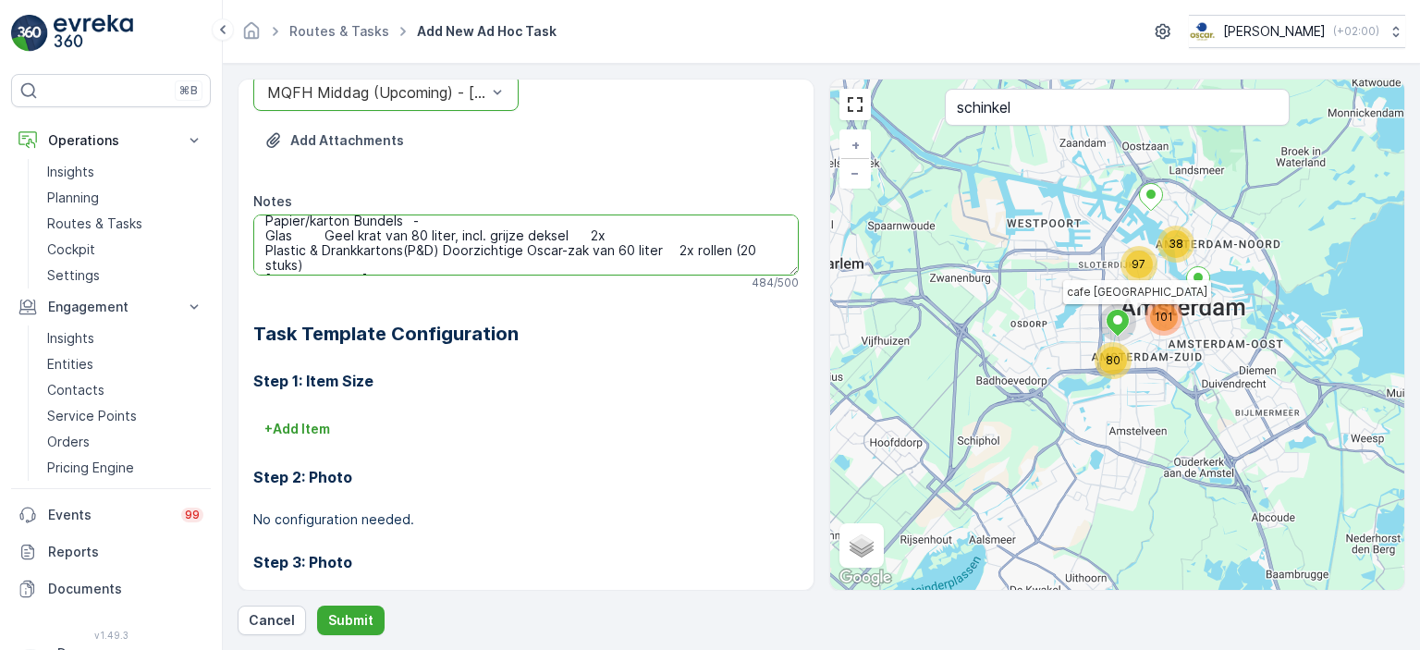
scroll to position [6, 0]
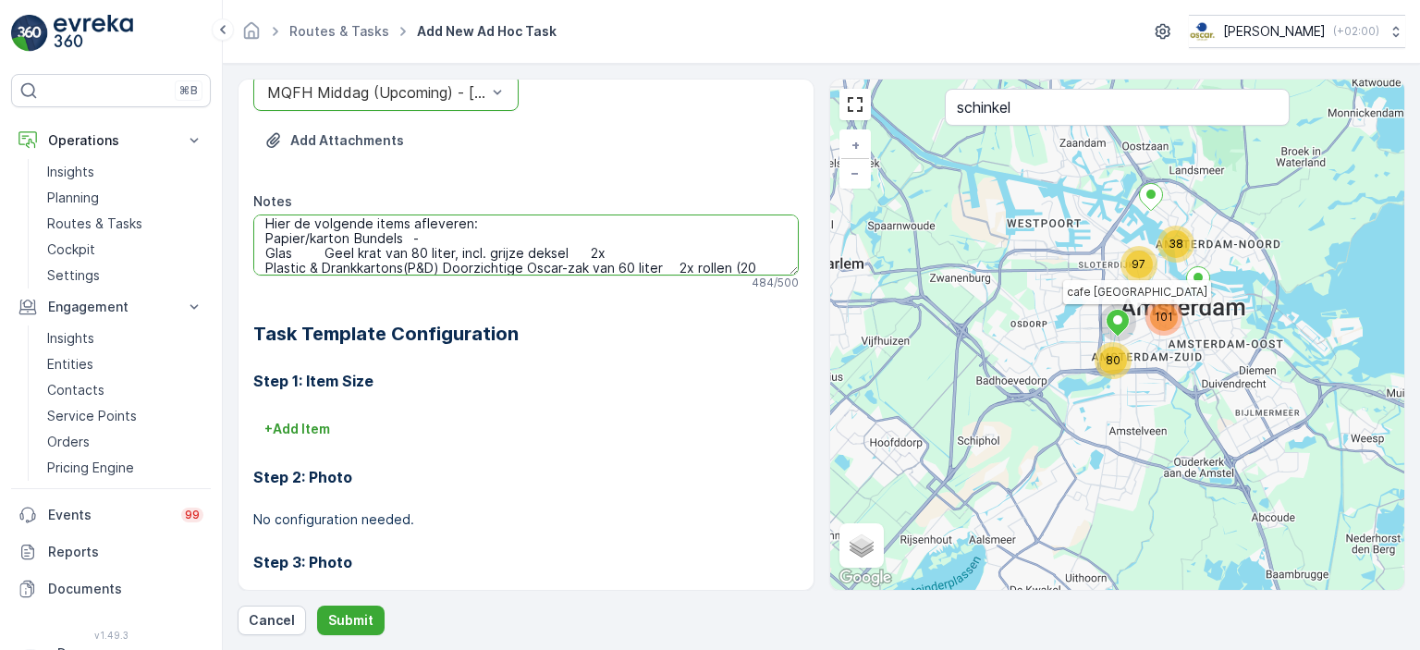
click at [435, 225] on textarea "Hier de volgende items afleveren: Papier/karton Bundels - Glas Geel krat van 80…" at bounding box center [525, 244] width 545 height 61
drag, startPoint x: 432, startPoint y: 233, endPoint x: 236, endPoint y: 233, distance: 195.9
click at [236, 233] on form "Operation * option Amsterdam Collection, selected. Amsterdam Collection Service…" at bounding box center [821, 357] width 1197 height 586
click at [323, 250] on textarea "Hier de volgende items afleveren: Glas Geel krat van 80 liter, incl. grijze dek…" at bounding box center [525, 244] width 545 height 61
drag, startPoint x: 323, startPoint y: 250, endPoint x: 278, endPoint y: 250, distance: 44.4
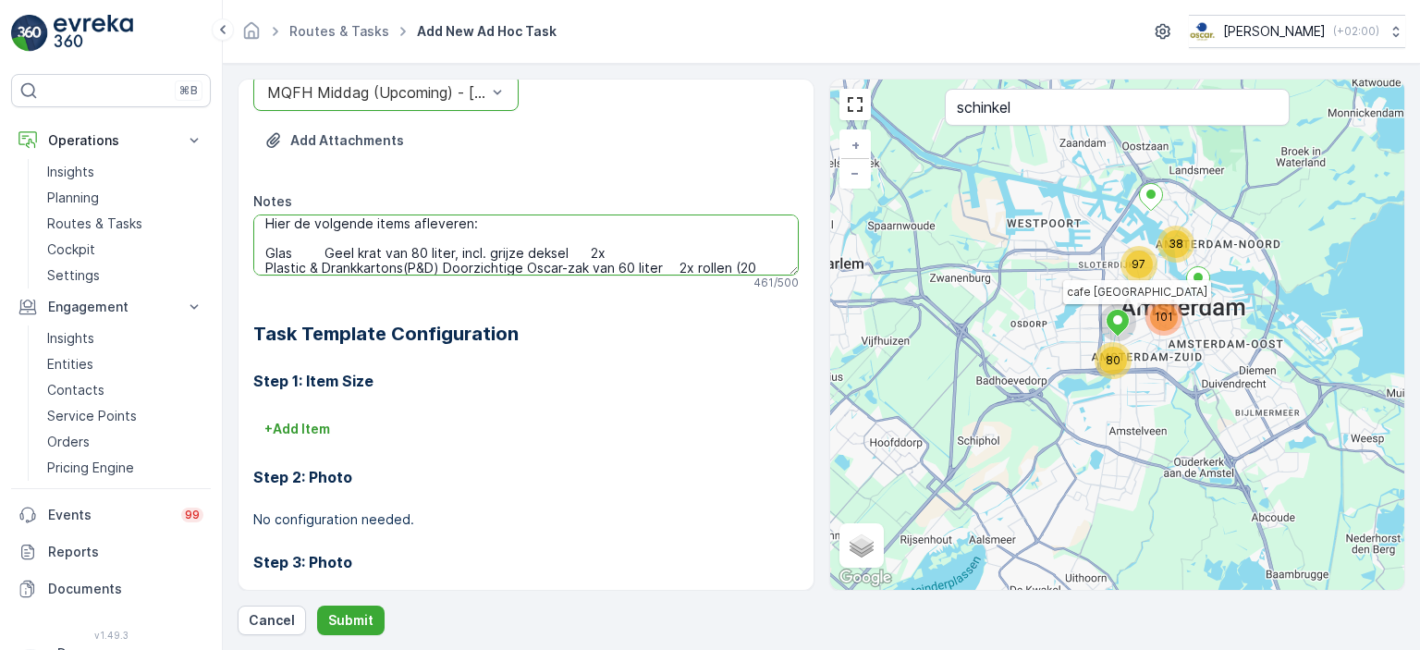
click at [278, 250] on textarea "Hier de volgende items afleveren: Glas Geel krat van 80 liter, incl. grijze dek…" at bounding box center [525, 244] width 545 height 61
drag, startPoint x: 316, startPoint y: 250, endPoint x: 262, endPoint y: 250, distance: 53.6
click at [262, 250] on textarea "Hier de volgende items afleveren: Glas Geel krat van 80 liter, incl. grijze dek…" at bounding box center [525, 244] width 545 height 61
drag, startPoint x: 509, startPoint y: 246, endPoint x: 392, endPoint y: 250, distance: 117.4
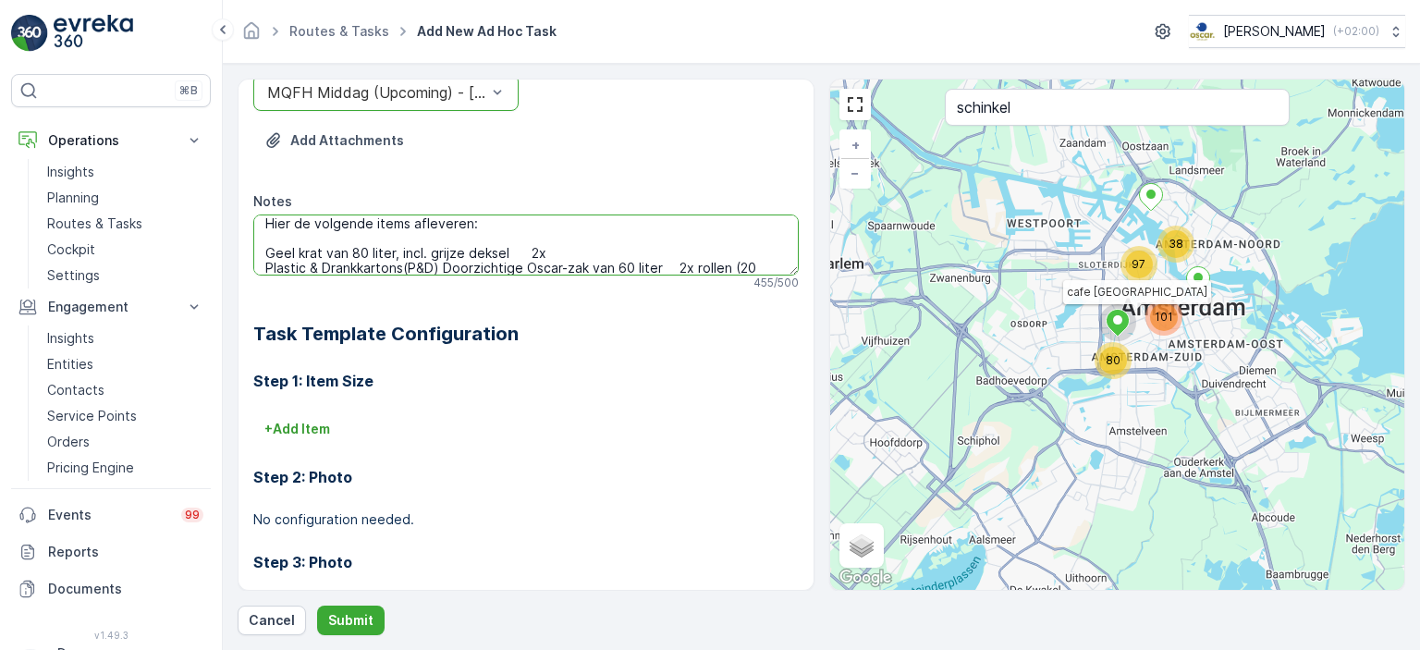
click at [392, 250] on textarea "Hier de volgende items afleveren: Geel krat van 80 liter, incl. grijze deksel 2…" at bounding box center [525, 244] width 545 height 61
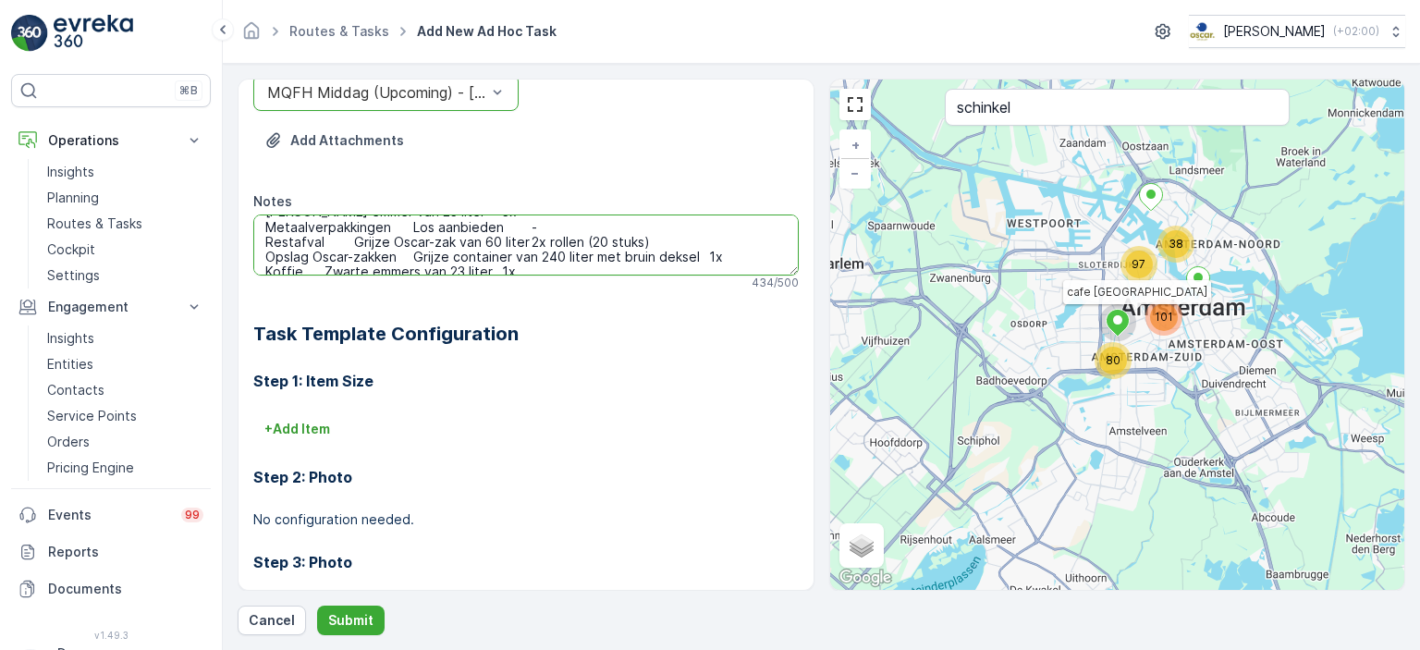
scroll to position [134, 0]
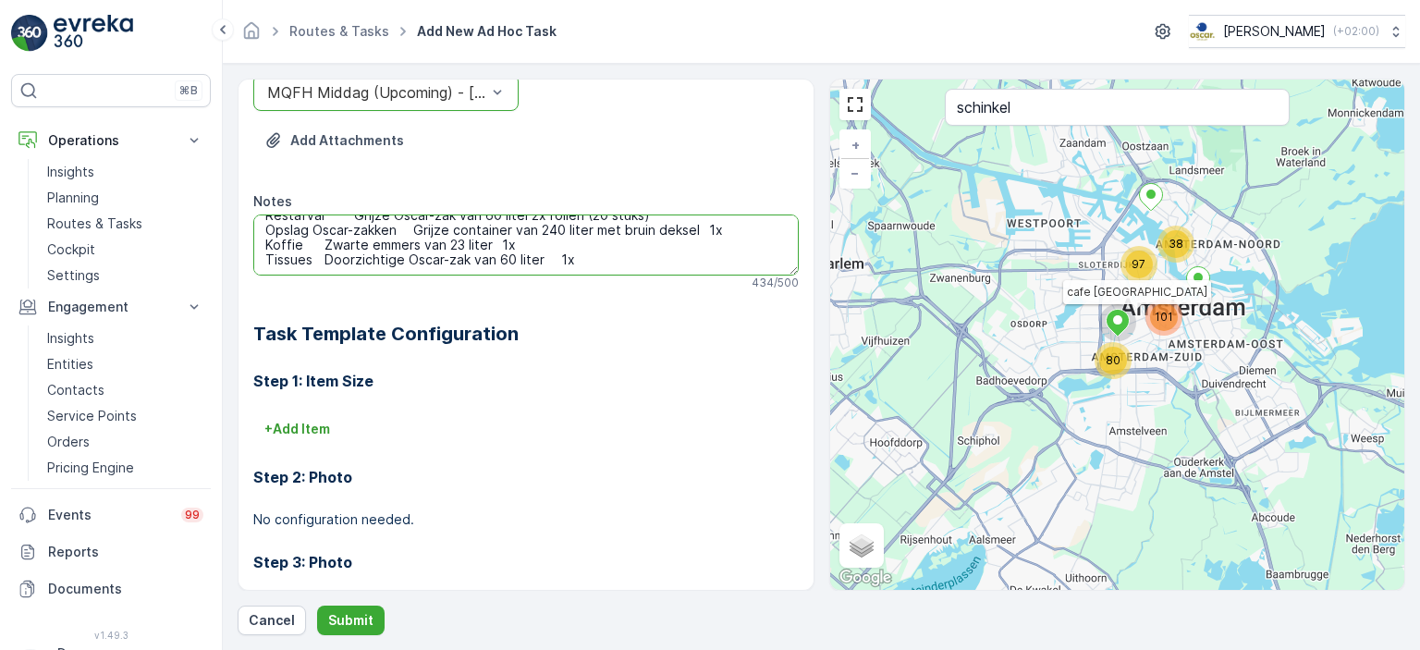
drag, startPoint x: 467, startPoint y: 235, endPoint x: 268, endPoint y: 240, distance: 198.8
click at [268, 240] on textarea "Hier de volgende items afleveren: Geel krat van 80 liter 2x Plastic & Drankkart…" at bounding box center [525, 244] width 545 height 61
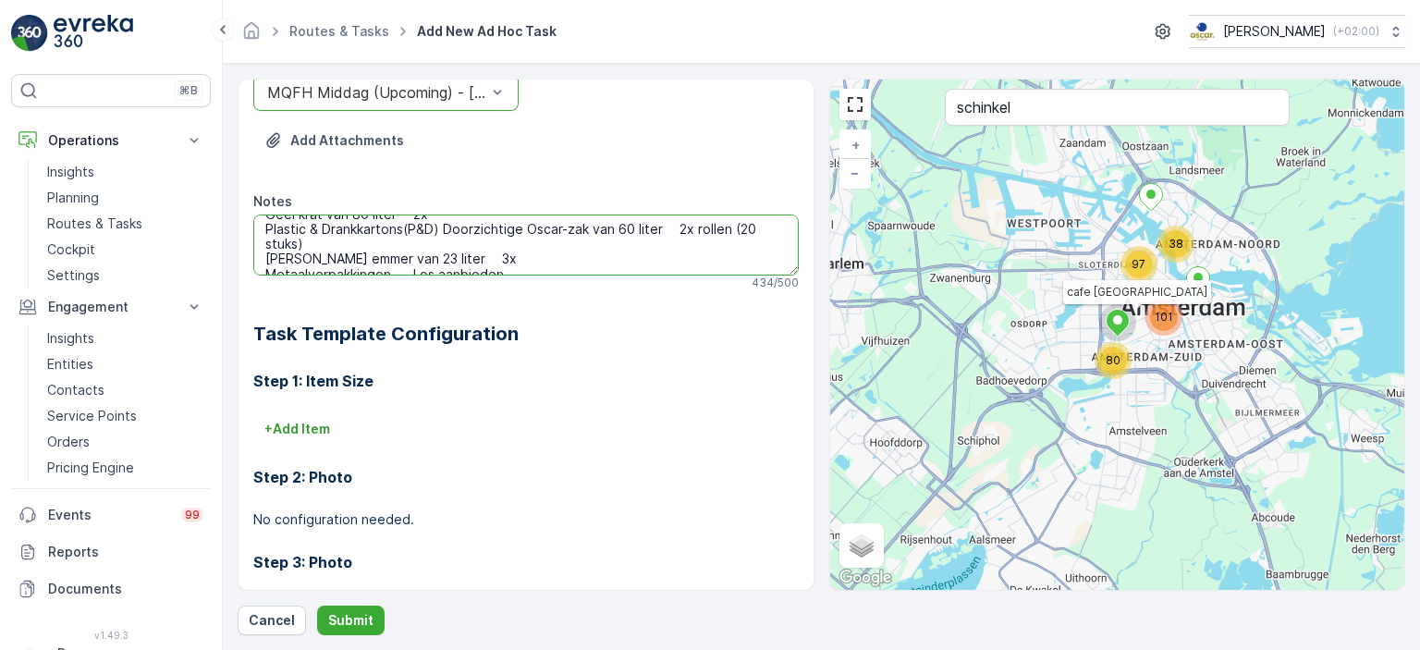
scroll to position [42, 0]
click at [409, 229] on textarea "Hier de volgende items afleveren: Geel krat van 80 liter 2x Plastic & Drankkart…" at bounding box center [525, 244] width 545 height 61
drag, startPoint x: 445, startPoint y: 231, endPoint x: 276, endPoint y: 229, distance: 168.2
click at [276, 229] on textarea "Hier de volgende items afleveren: Geel krat van 80 liter 2x Plastic & Drankkart…" at bounding box center [525, 244] width 545 height 61
click at [625, 226] on textarea "Hier de volgende items afleveren: Geel krat van 80 liter 2x Doorzichtige Oscar-…" at bounding box center [525, 244] width 545 height 61
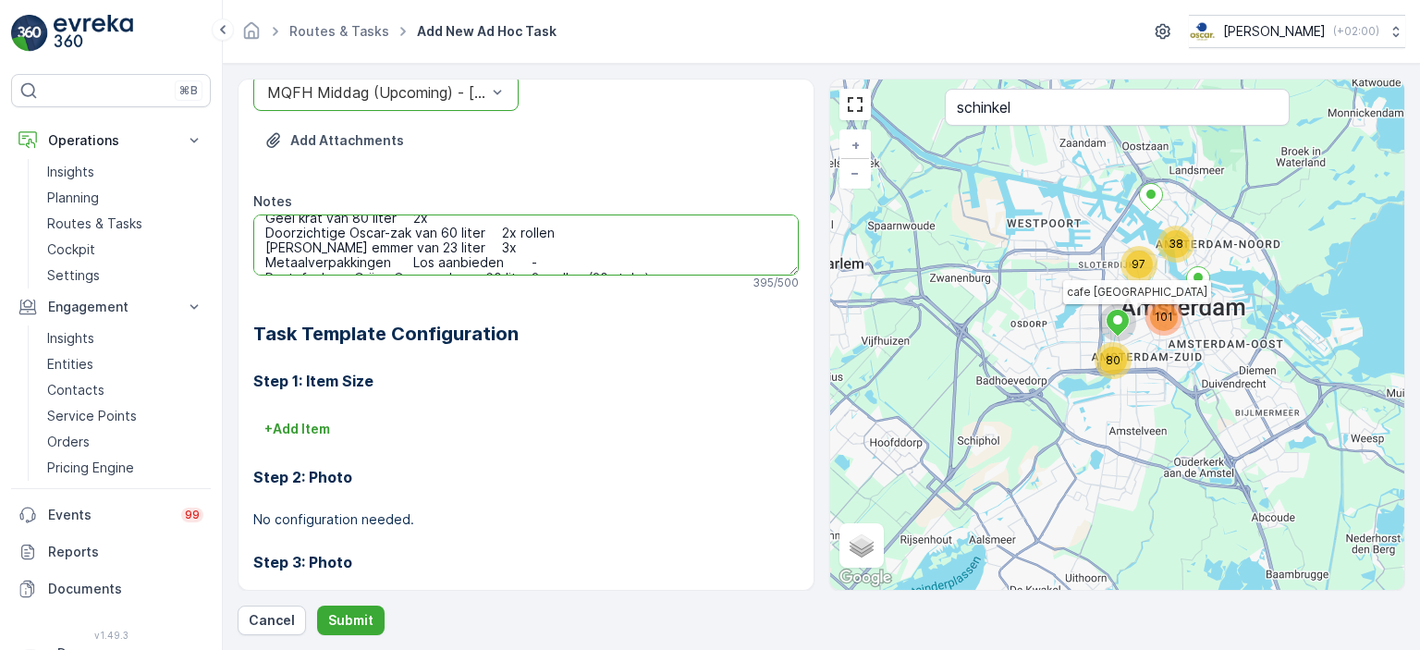
click at [323, 243] on textarea "Hier de volgende items afleveren: Geel krat van 80 liter 2x Doorzichtige Oscar-…" at bounding box center [525, 244] width 545 height 61
drag, startPoint x: 537, startPoint y: 235, endPoint x: 384, endPoint y: 262, distance: 154.8
click at [384, 262] on textarea "Hier de volgende items afleveren: Geel krat van 80 liter 2x Doorzichtige Oscar-…" at bounding box center [525, 244] width 545 height 61
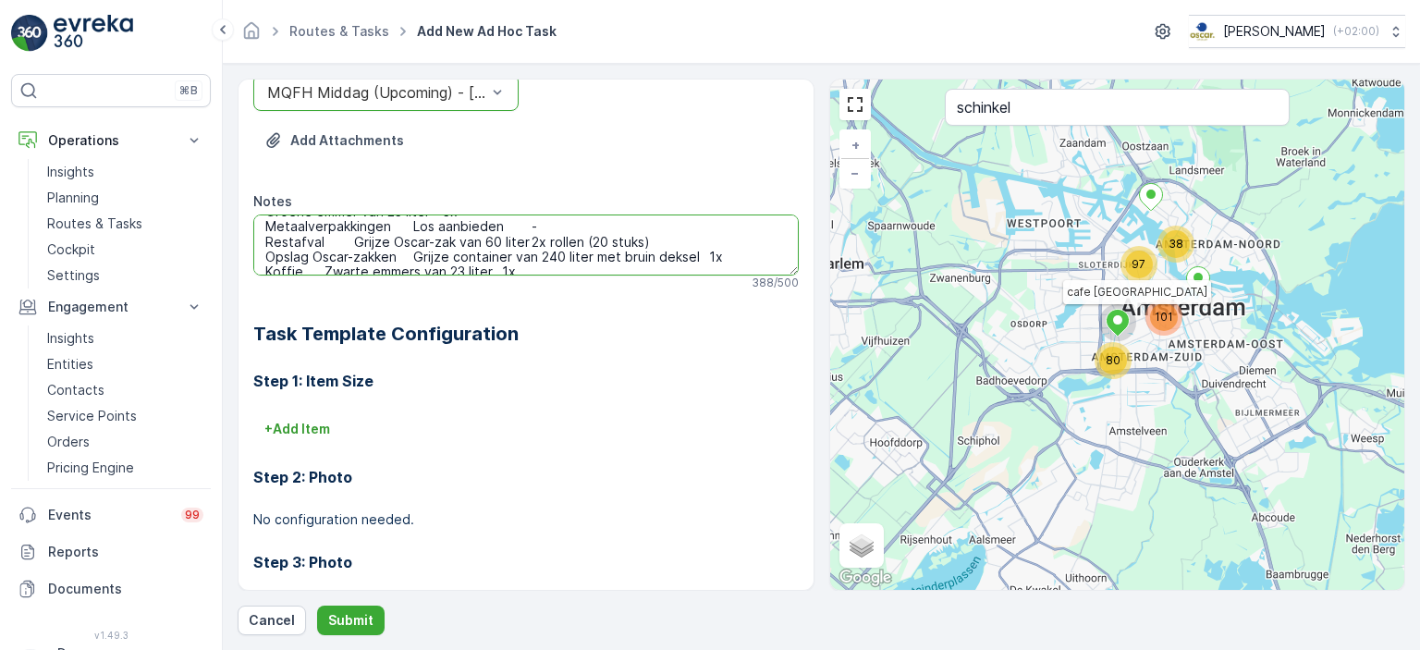
drag, startPoint x: 299, startPoint y: 228, endPoint x: 277, endPoint y: 231, distance: 22.4
click at [278, 231] on textarea "Hier de volgende items afleveren: Geel krat van 80 liter 2x Doorzichtige Oscar-…" at bounding box center [525, 244] width 545 height 61
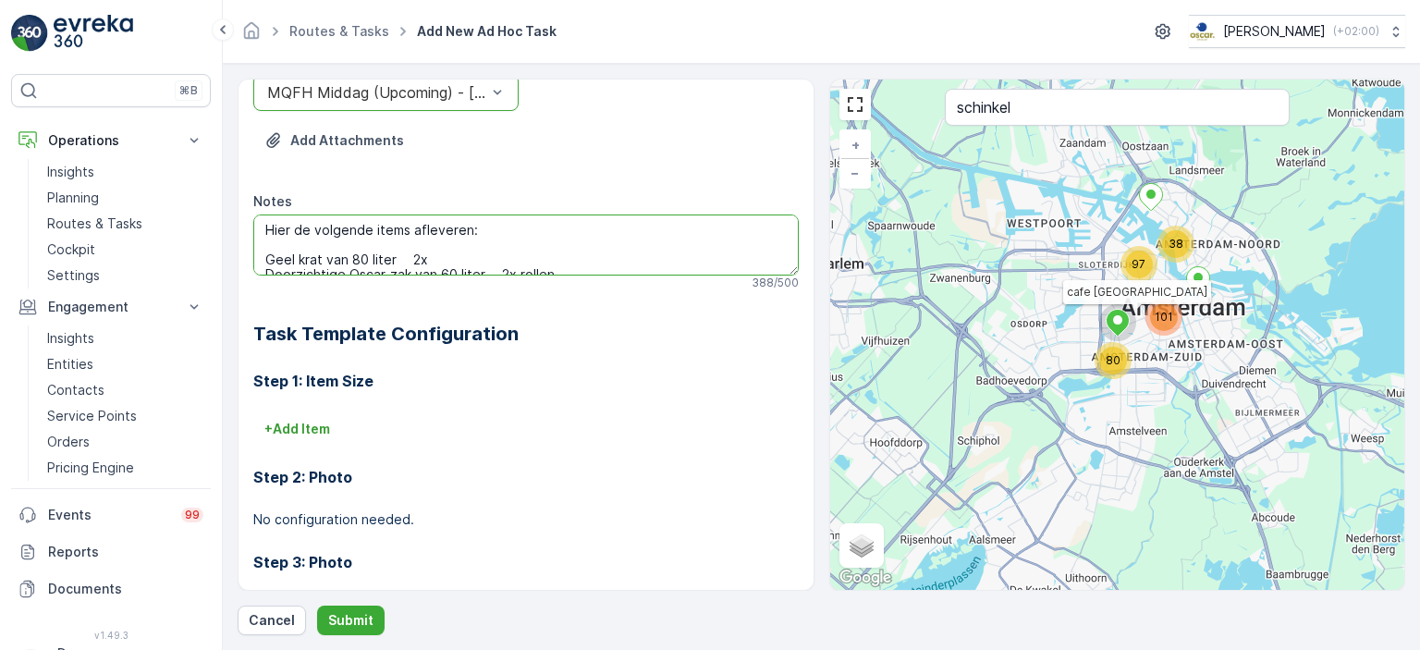
drag, startPoint x: 266, startPoint y: 225, endPoint x: 538, endPoint y: 258, distance: 273.8
click at [538, 258] on textarea "Hier de volgende items afleveren: Geel krat van 80 liter 2x Doorzichtige Oscar-…" at bounding box center [525, 244] width 545 height 61
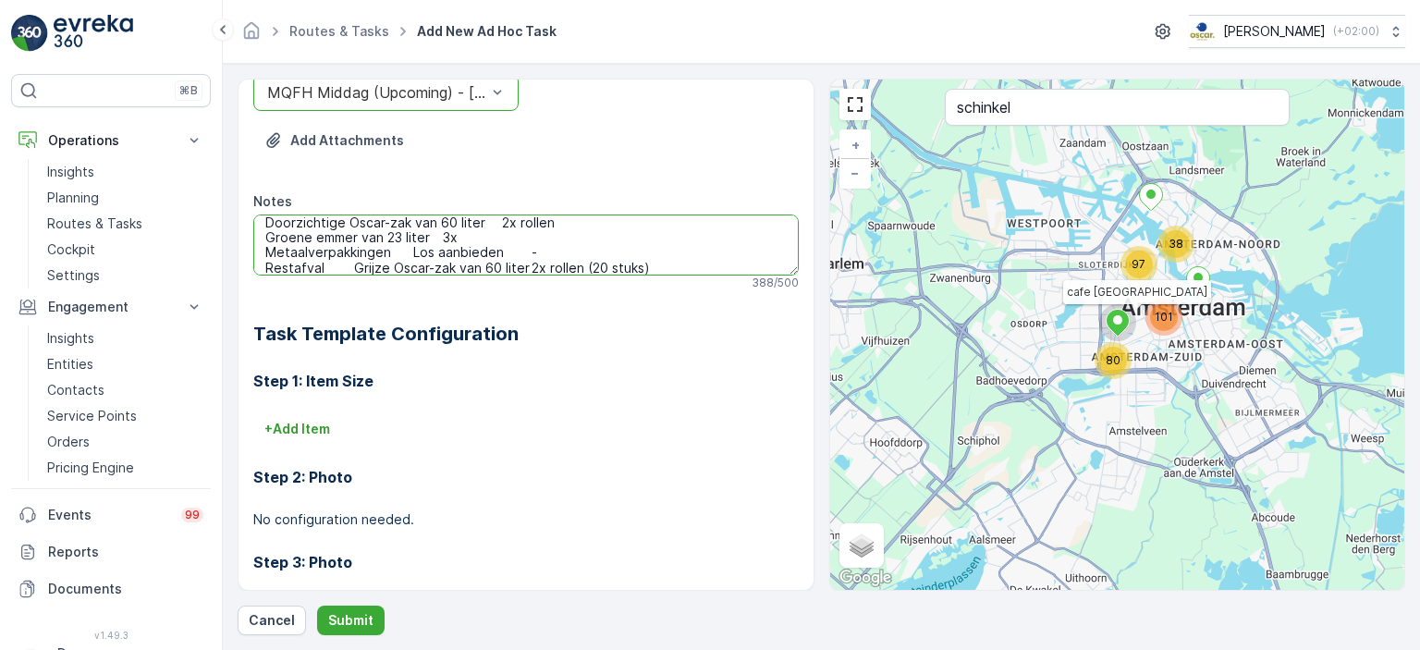
click at [541, 250] on textarea "Hier de volgende items afleveren: Geel krat van 80 liter 2x Doorzichtige Oscar-…" at bounding box center [525, 244] width 545 height 61
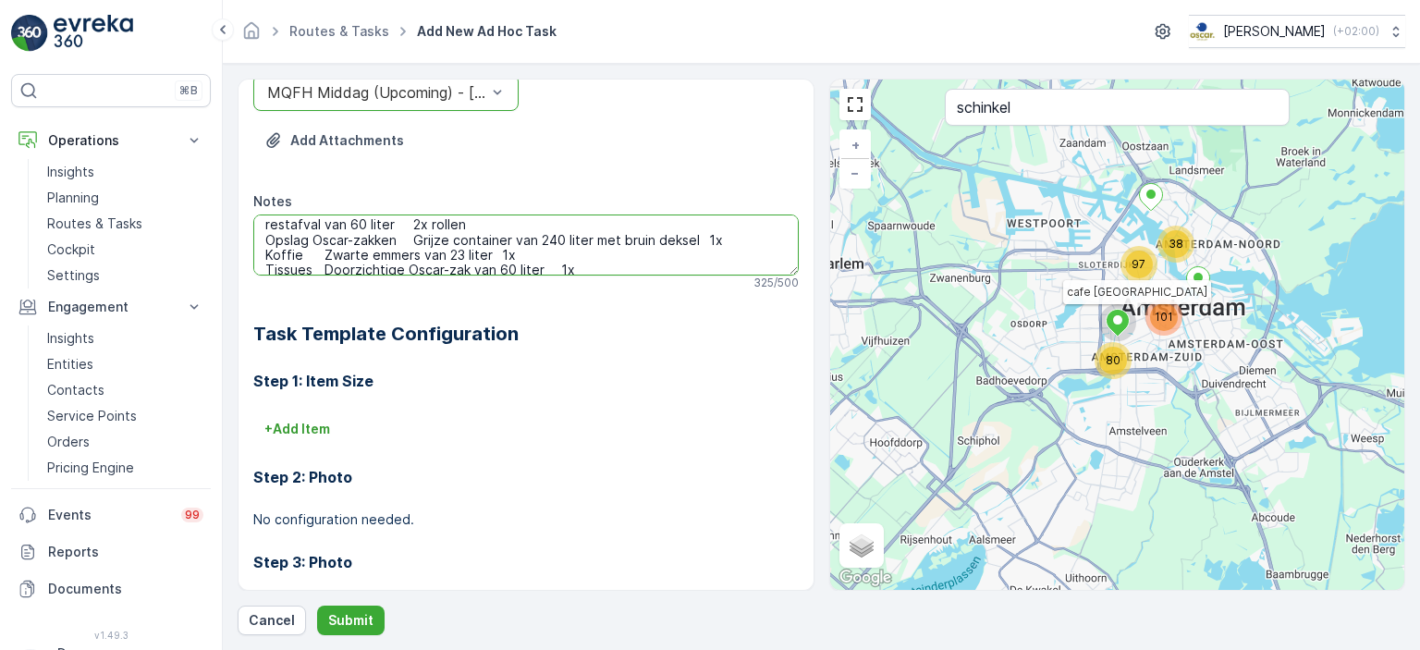
scroll to position [78, 0]
click at [410, 241] on textarea "Hier de volgende items afleveren: Geel krat van 80 liter 2x Doorzichtige Oscar-…" at bounding box center [525, 244] width 545 height 61
click at [322, 240] on textarea "Hier de volgende items afleveren: Geel krat van 80 liter 2x Doorzichtige Oscar-…" at bounding box center [525, 244] width 545 height 61
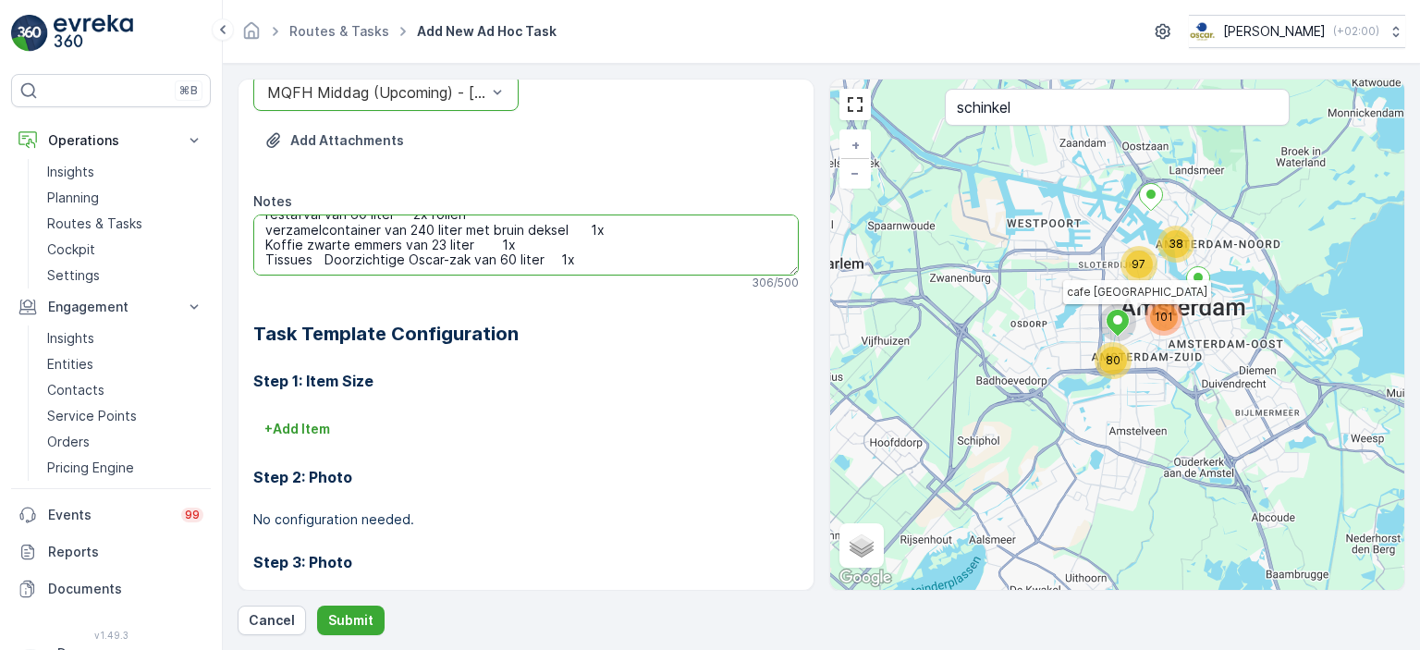
click at [323, 247] on textarea "Hier de volgende items afleveren: Geel krat van 80 liter 2x Doorzichtige Oscar-…" at bounding box center [525, 244] width 545 height 61
drag, startPoint x: 522, startPoint y: 250, endPoint x: 254, endPoint y: 250, distance: 268.0
click at [254, 250] on textarea "Hier de volgende items afleveren: Geel krat van 80 liter 2x Doorzichtige Oscar-…" at bounding box center [525, 244] width 545 height 61
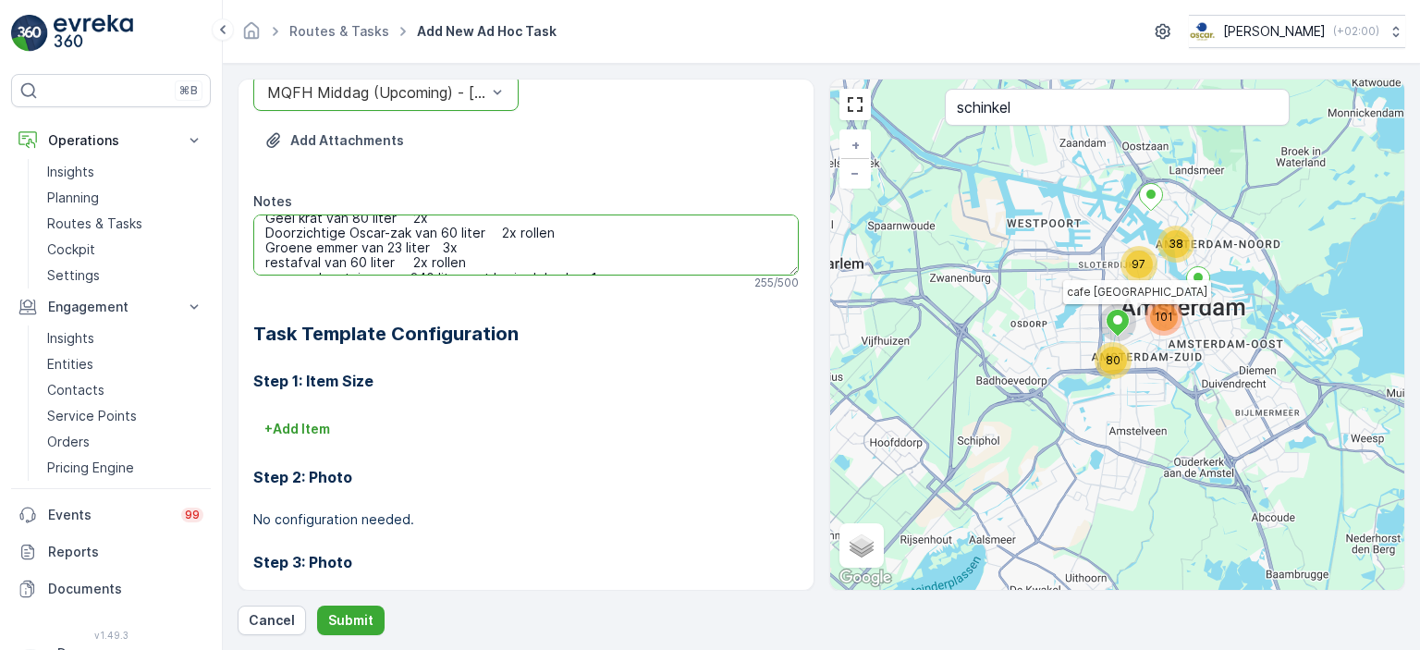
click at [508, 232] on textarea "Hier de volgende items afleveren: Geel krat van 80 liter 2x Doorzichtige Oscar-…" at bounding box center [525, 244] width 545 height 61
click at [419, 238] on textarea "Hier de volgende items afleveren: Geel krat van 80 liter 2x Doorzichtige Oscar-…" at bounding box center [525, 244] width 545 height 61
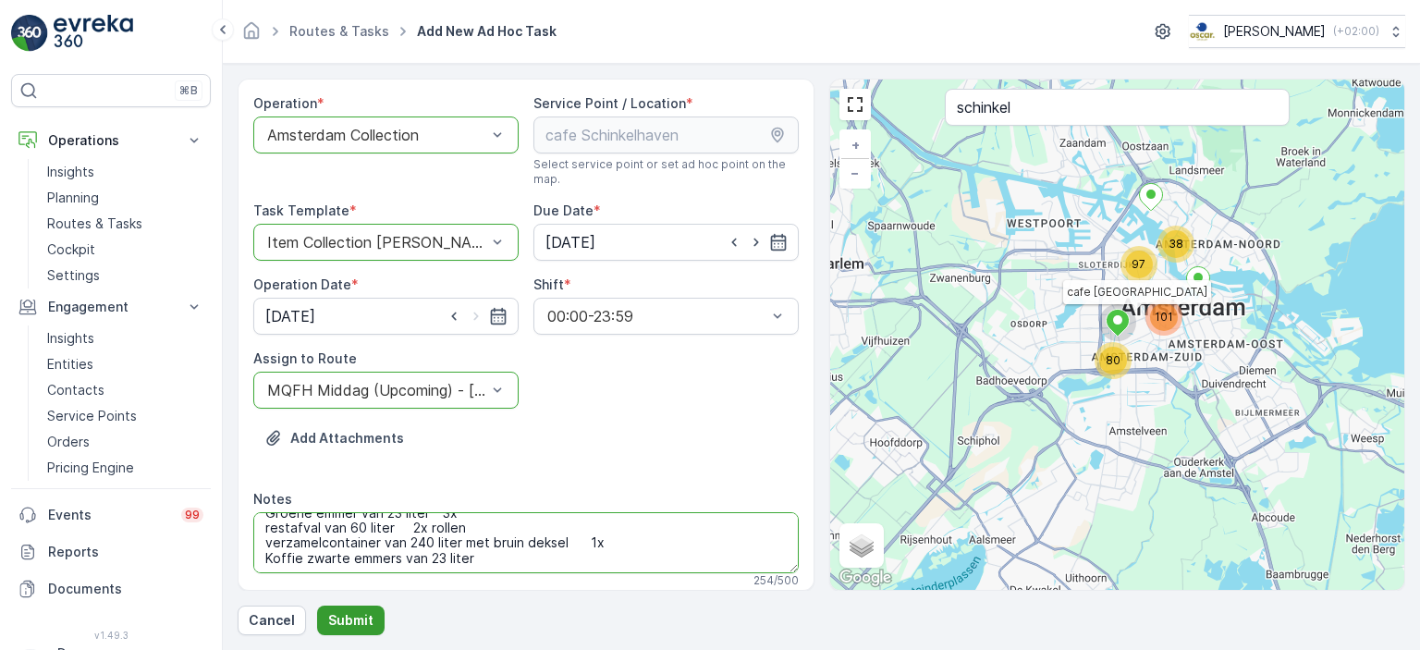
type textarea "Hier de volgende items afleveren: Geel krat van 80 liter 2x Doorzichtige Oscar-…"
click at [362, 616] on p "Submit" at bounding box center [350, 620] width 45 height 18
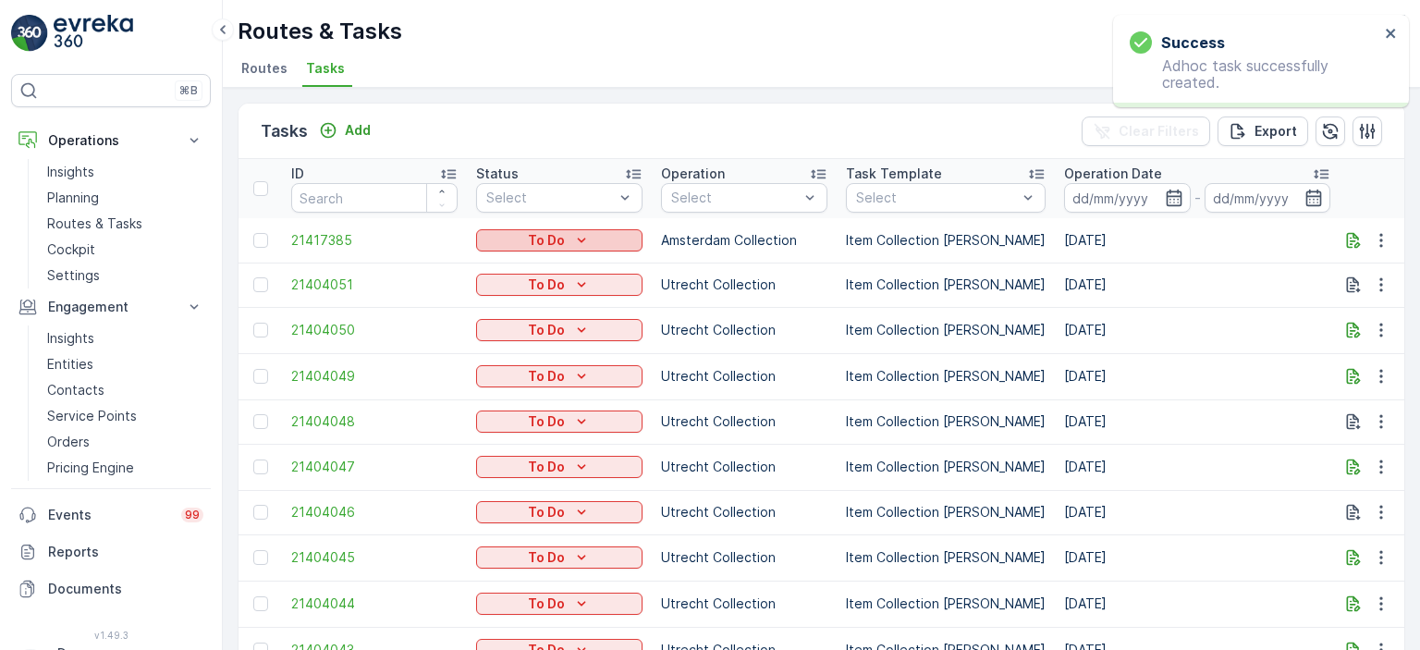
click at [597, 239] on div "To Do" at bounding box center [559, 240] width 152 height 18
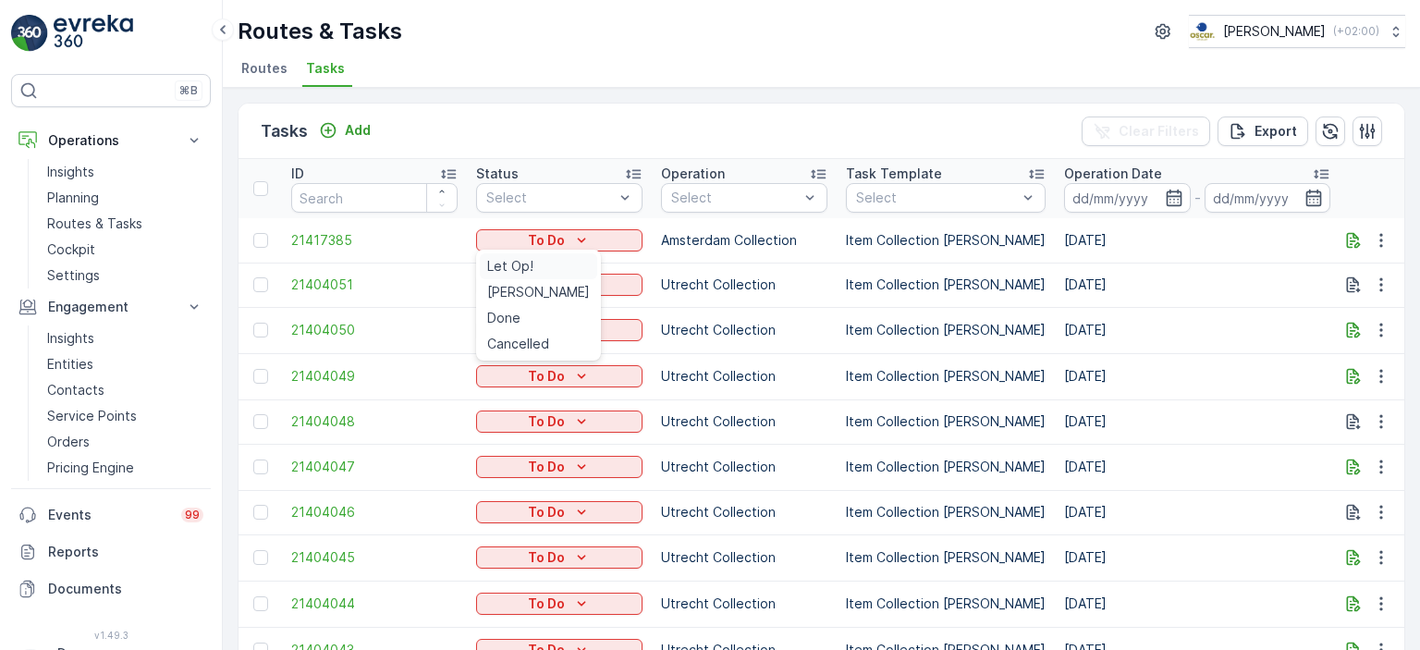
click at [531, 262] on div "Let Op!" at bounding box center [538, 266] width 117 height 26
